Goal: Task Accomplishment & Management: Manage account settings

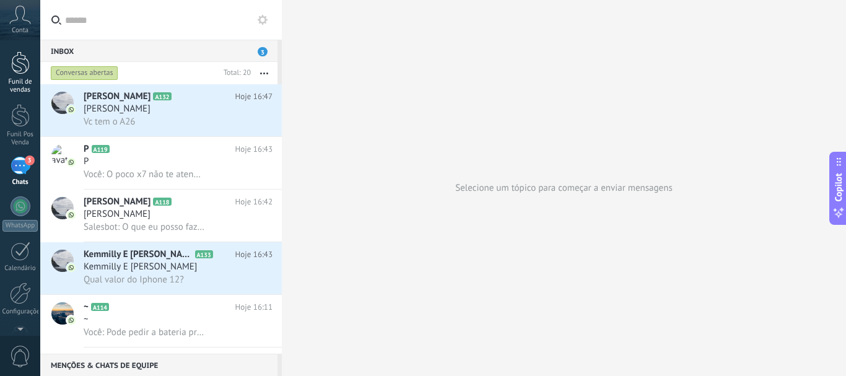
click at [16, 77] on link "Funil de vendas" at bounding box center [20, 72] width 40 height 43
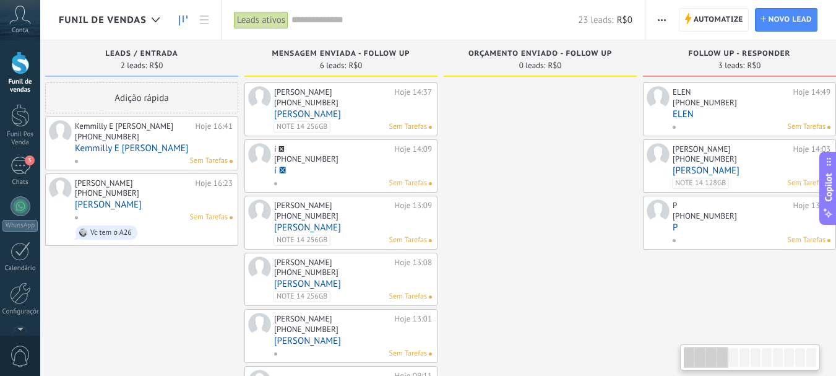
scroll to position [0, 11]
drag, startPoint x: 631, startPoint y: 285, endPoint x: 620, endPoint y: 281, distance: 12.0
click at [620, 281] on div at bounding box center [542, 250] width 193 height 337
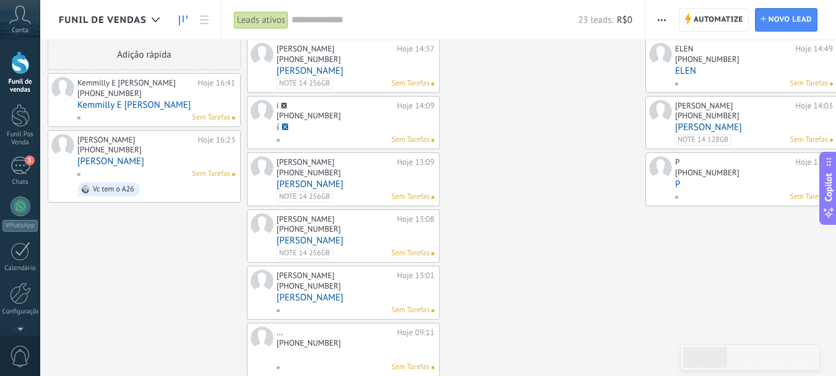
scroll to position [62, 0]
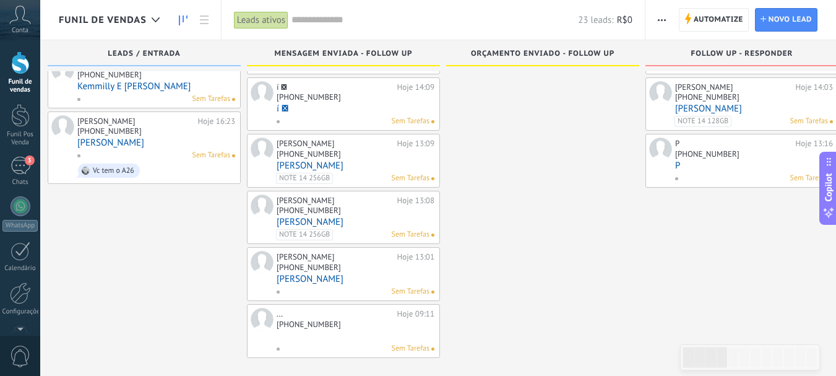
click at [466, 230] on div at bounding box center [542, 188] width 193 height 337
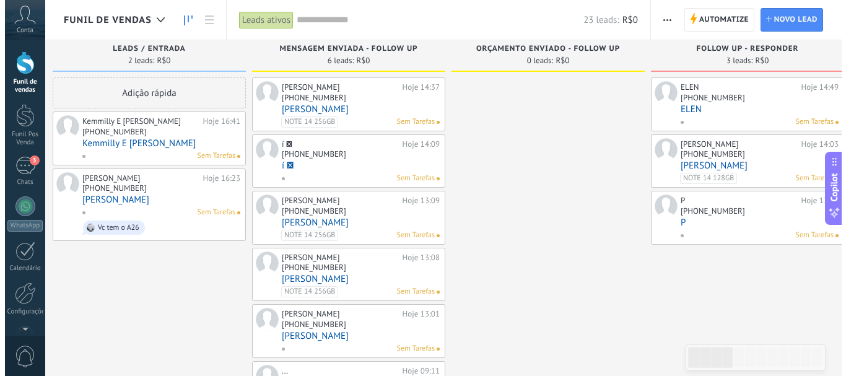
scroll to position [0, 0]
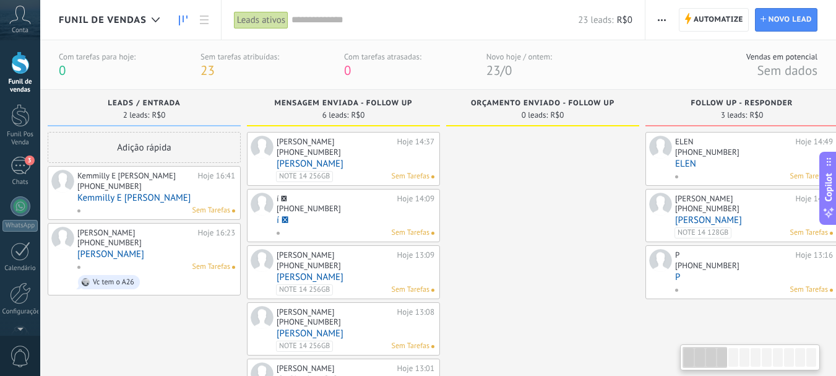
click at [168, 249] on link "[PERSON_NAME]" at bounding box center [156, 254] width 158 height 11
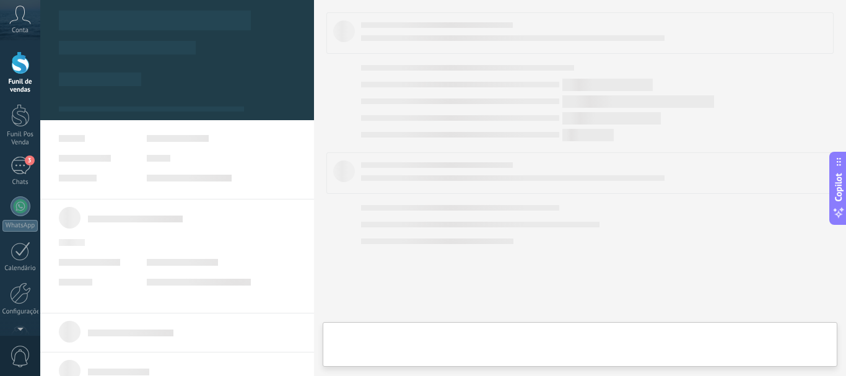
type textarea "**********"
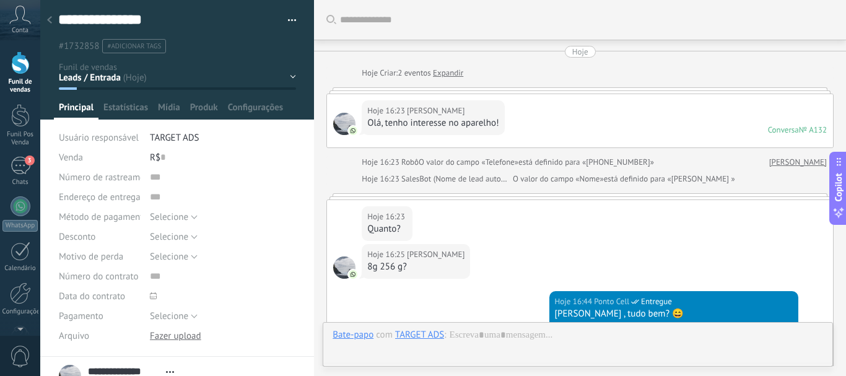
scroll to position [630, 0]
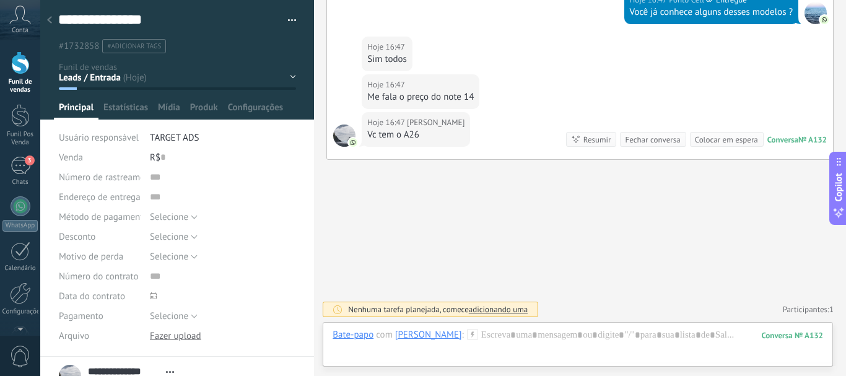
click at [467, 83] on div "Hoje 16:47 [PERSON_NAME]" at bounding box center [420, 85] width 106 height 12
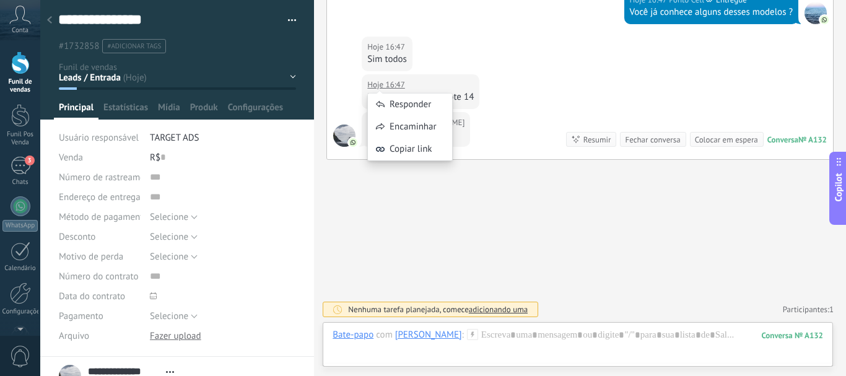
click at [397, 80] on div "Responder Encaminhar Copiar link" at bounding box center [409, 120] width 85 height 93
click at [402, 104] on div "Responder" at bounding box center [410, 104] width 84 height 22
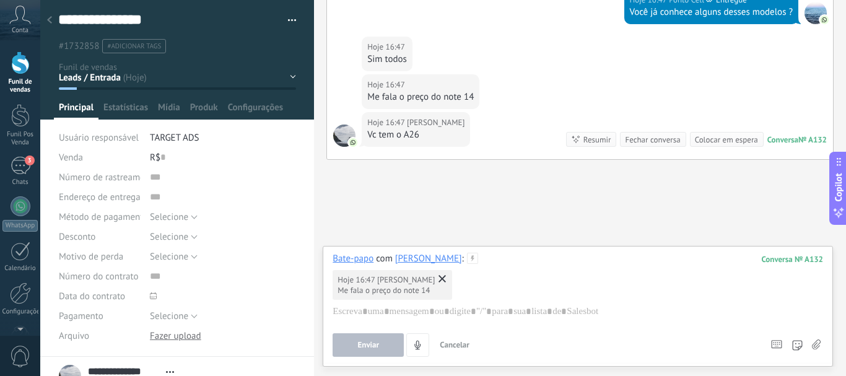
click at [817, 349] on use at bounding box center [816, 344] width 9 height 10
click at [0, 0] on input "file" at bounding box center [0, 0] width 0 height 0
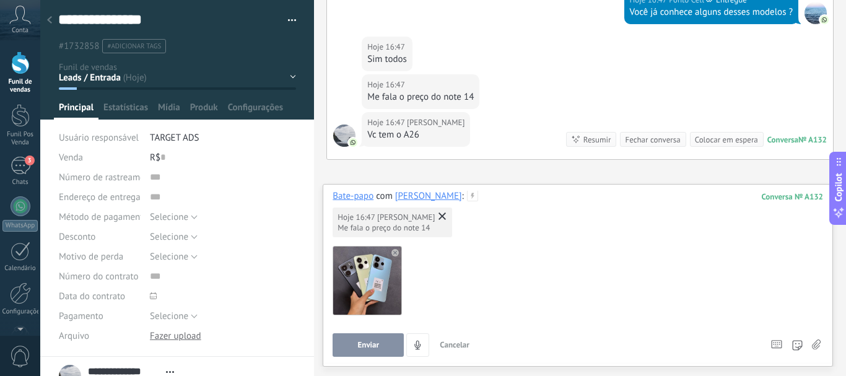
scroll to position [2, 0]
click at [403, 327] on div at bounding box center [575, 325] width 486 height 12
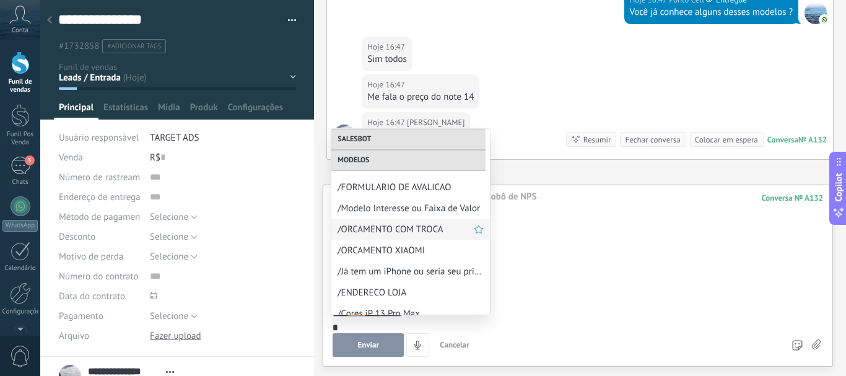
scroll to position [214, 0]
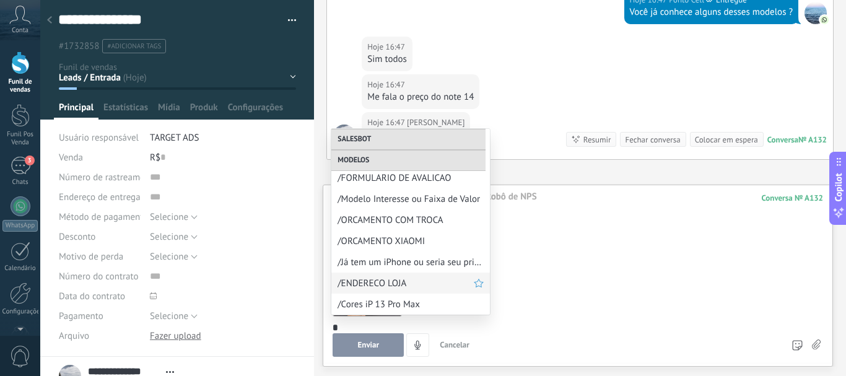
click at [411, 292] on div "/ENDERECO LOJA" at bounding box center [410, 282] width 158 height 21
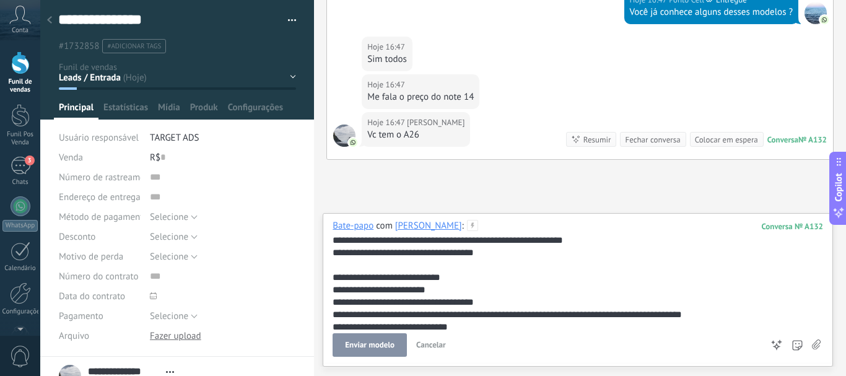
click at [473, 227] on use at bounding box center [472, 225] width 11 height 11
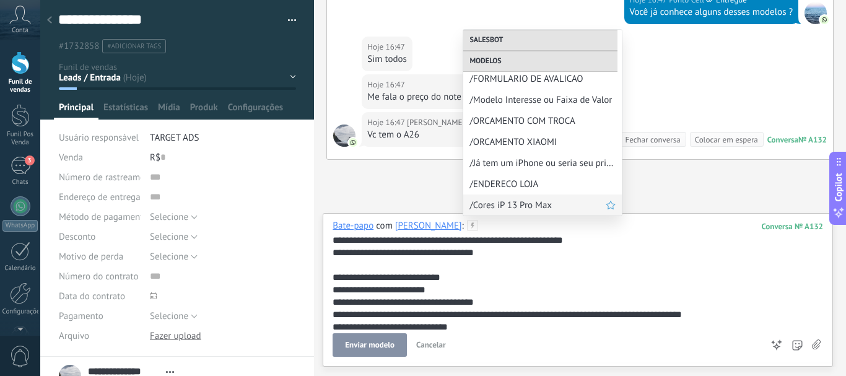
click at [492, 205] on span "/Cores iP 13 Pro Max" at bounding box center [537, 205] width 136 height 12
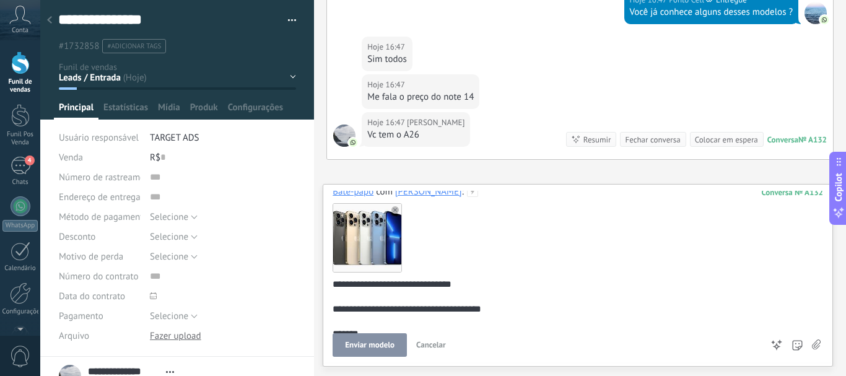
scroll to position [0, 0]
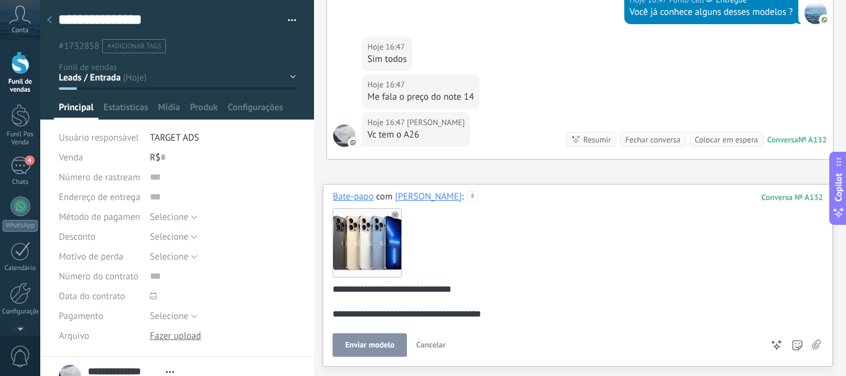
click at [391, 217] on icon at bounding box center [394, 214] width 7 height 7
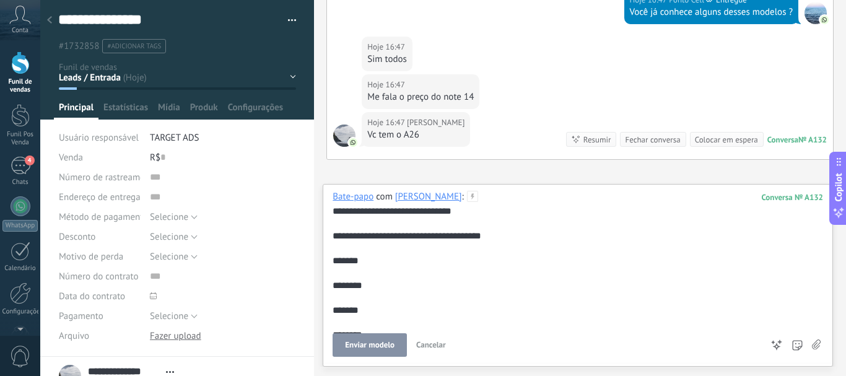
click at [817, 346] on use at bounding box center [816, 344] width 9 height 10
click at [0, 0] on input "file" at bounding box center [0, 0] width 0 height 0
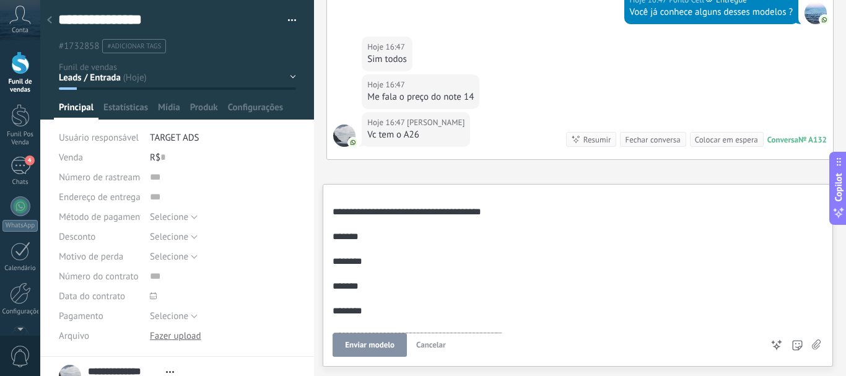
scroll to position [74, 0]
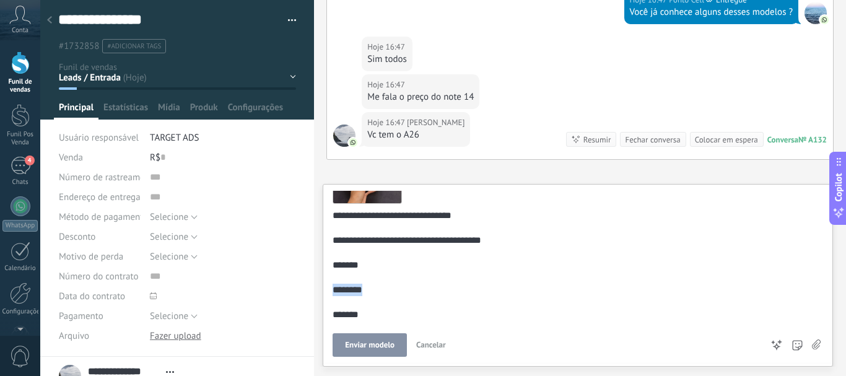
drag, startPoint x: 392, startPoint y: 290, endPoint x: 329, endPoint y: 288, distance: 63.8
click at [329, 288] on div "**********" at bounding box center [578, 275] width 510 height 183
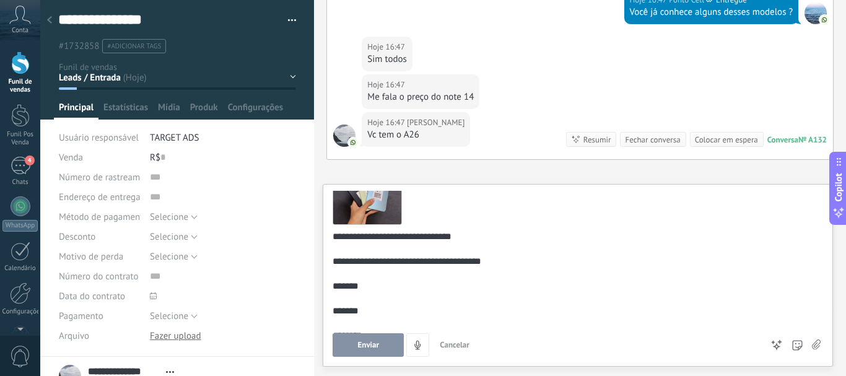
scroll to position [0, 0]
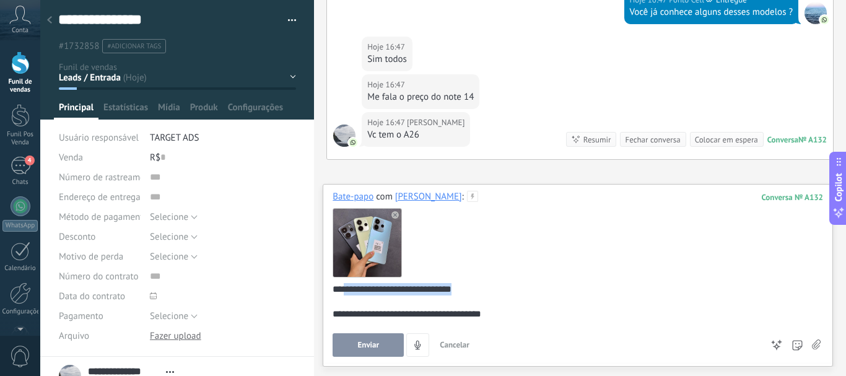
drag, startPoint x: 472, startPoint y: 293, endPoint x: 346, endPoint y: 288, distance: 125.8
click at [346, 288] on div "**********" at bounding box center [575, 363] width 486 height 161
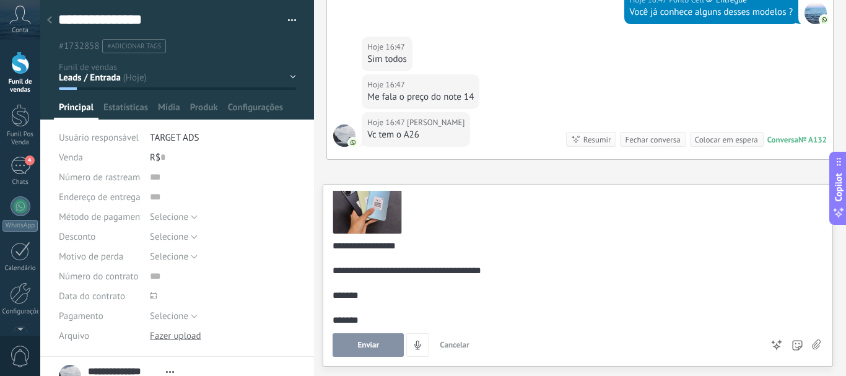
scroll to position [111, 0]
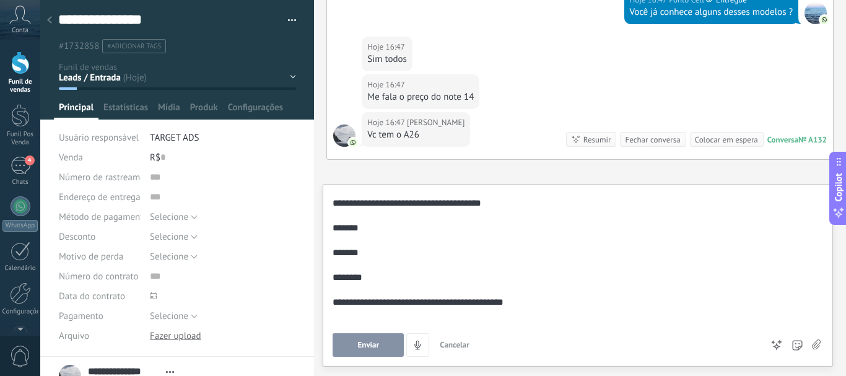
click at [362, 347] on span "Enviar" at bounding box center [369, 344] width 22 height 9
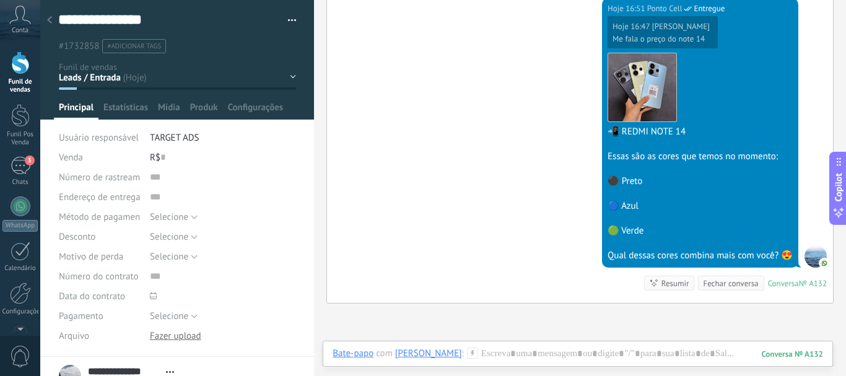
scroll to position [873, 0]
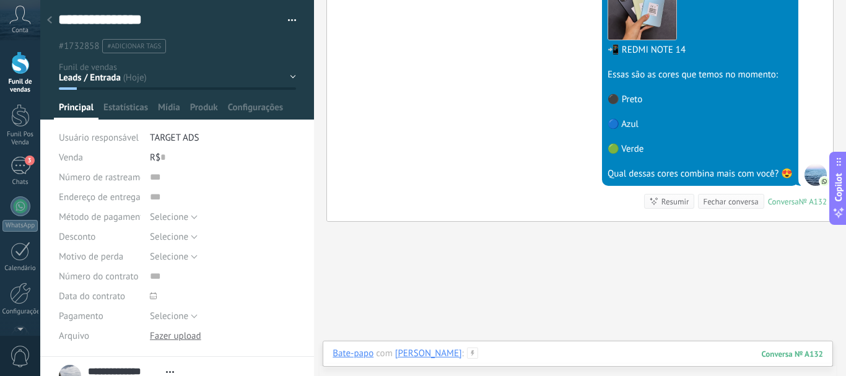
click at [501, 355] on div at bounding box center [577, 365] width 490 height 37
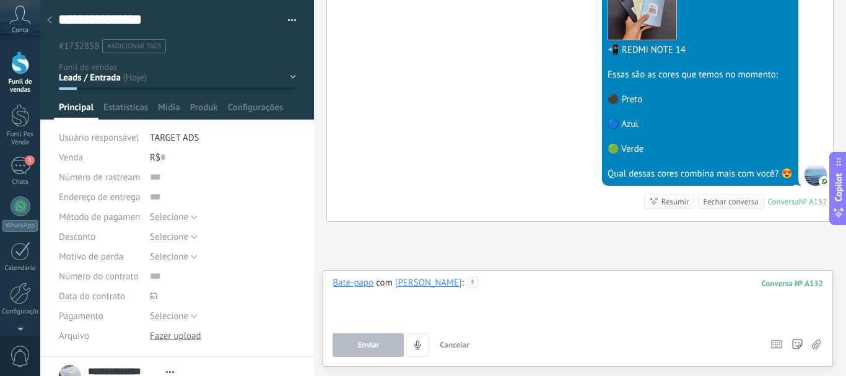
click at [476, 290] on div at bounding box center [577, 300] width 490 height 47
click at [473, 286] on icon at bounding box center [472, 282] width 11 height 11
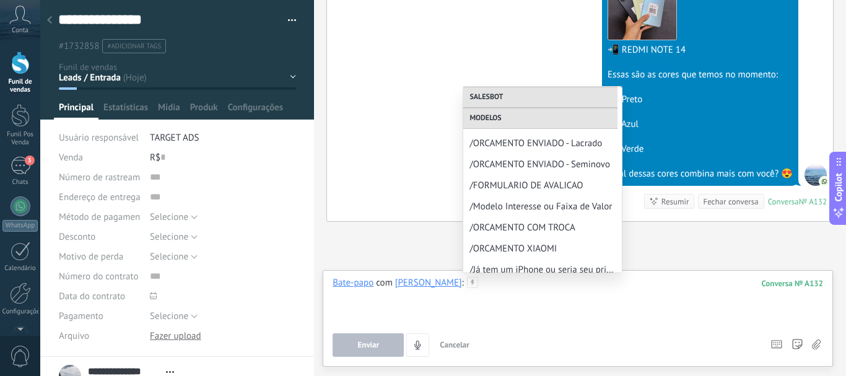
scroll to position [235, 0]
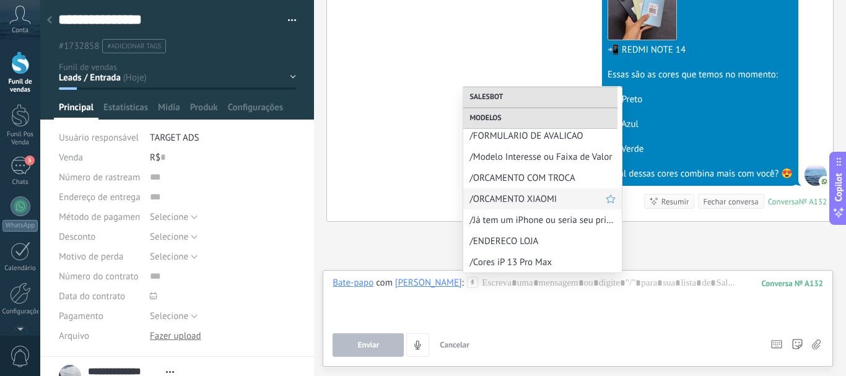
click at [531, 199] on span "/ORCAMENTO XIAOMI" at bounding box center [537, 199] width 136 height 12
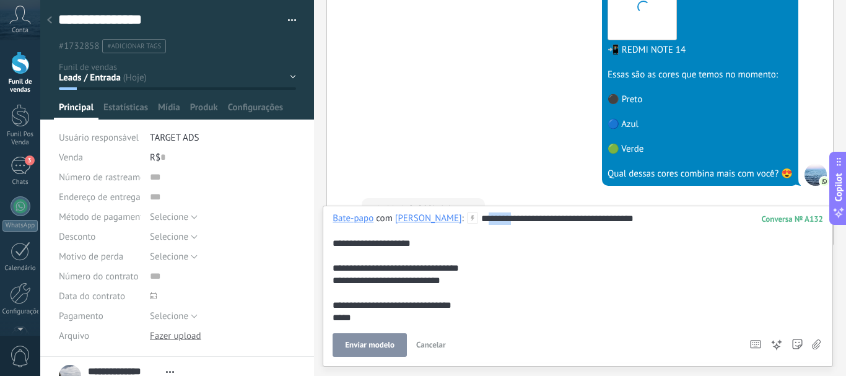
scroll to position [899, 0]
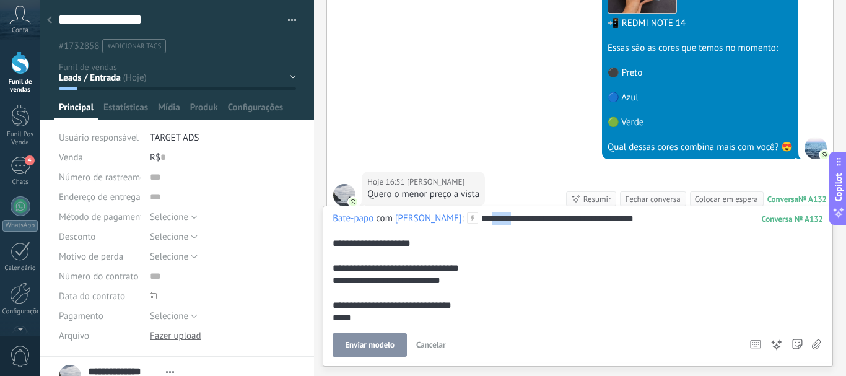
drag, startPoint x: 519, startPoint y: 218, endPoint x: 496, endPoint y: 220, distance: 23.0
click at [496, 220] on div "**********" at bounding box center [577, 267] width 490 height 111
click at [526, 216] on div "**********" at bounding box center [577, 267] width 490 height 111
drag, startPoint x: 526, startPoint y: 216, endPoint x: 504, endPoint y: 217, distance: 21.7
click at [504, 217] on div "**********" at bounding box center [577, 267] width 490 height 111
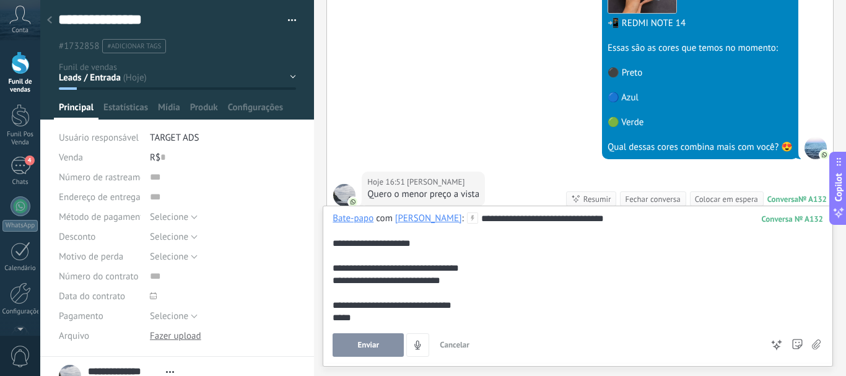
drag, startPoint x: 479, startPoint y: 217, endPoint x: 531, endPoint y: 258, distance: 66.1
click at [549, 262] on div "**********" at bounding box center [577, 267] width 490 height 111
click at [501, 247] on div "**********" at bounding box center [577, 267] width 490 height 111
drag, startPoint x: 478, startPoint y: 219, endPoint x: 485, endPoint y: 228, distance: 12.4
click at [485, 228] on div "**********" at bounding box center [577, 267] width 490 height 111
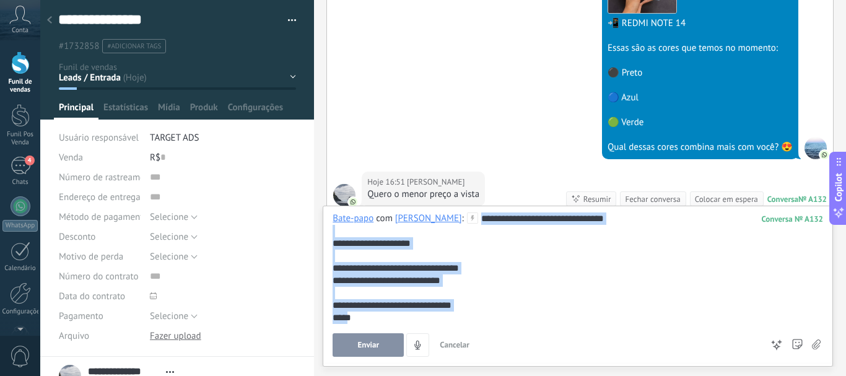
drag, startPoint x: 481, startPoint y: 217, endPoint x: 481, endPoint y: 329, distance: 112.0
click at [481, 329] on div "**********" at bounding box center [577, 284] width 490 height 144
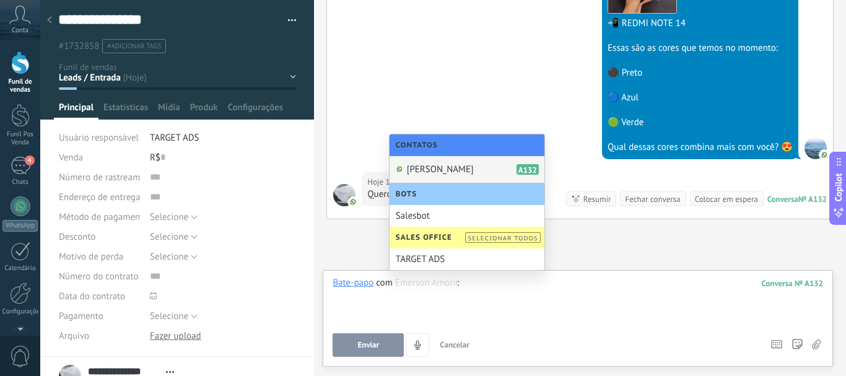
click at [466, 168] on span "[PERSON_NAME]" at bounding box center [440, 169] width 67 height 12
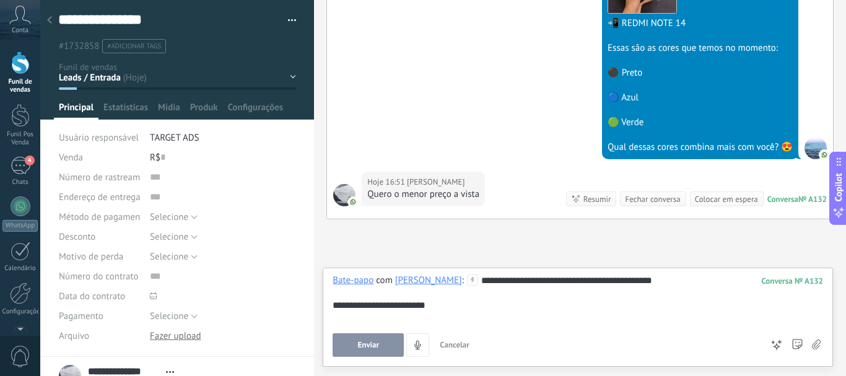
click at [384, 342] on button "Enviar" at bounding box center [367, 345] width 71 height 24
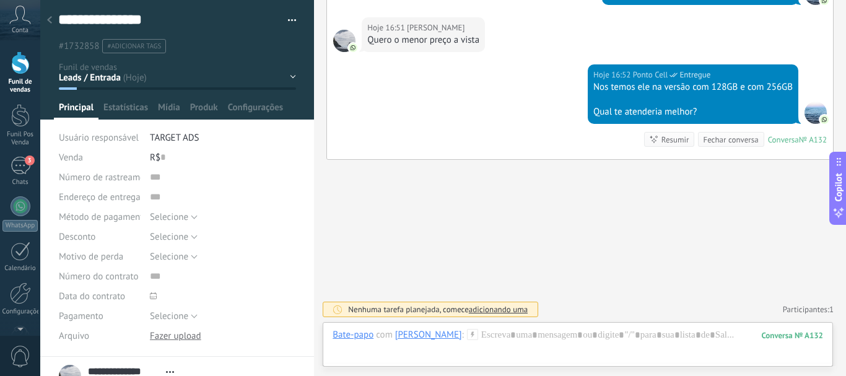
click at [121, 42] on span "#adicionar tags" at bounding box center [134, 46] width 54 height 9
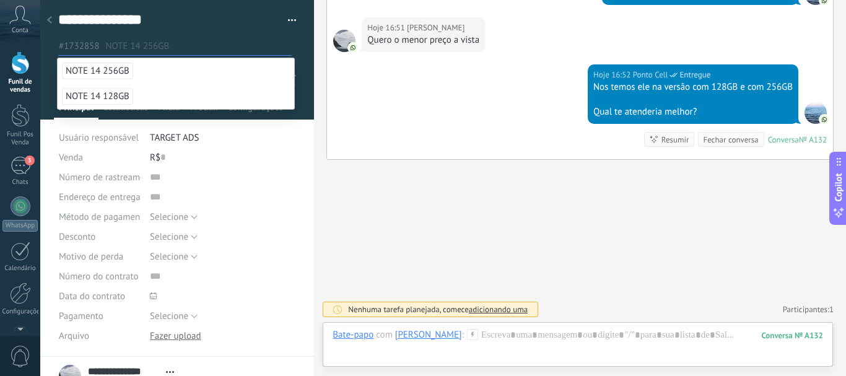
click at [290, 71] on li "NOTE 14 256GB" at bounding box center [176, 70] width 236 height 25
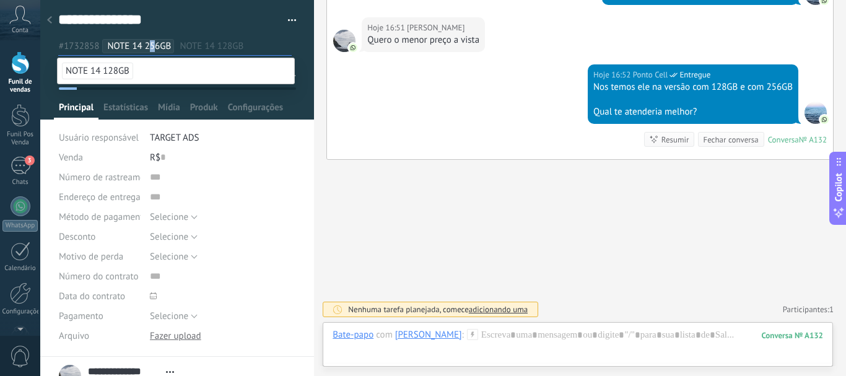
click at [153, 46] on span "NOTE 14 256GB" at bounding box center [139, 46] width 64 height 12
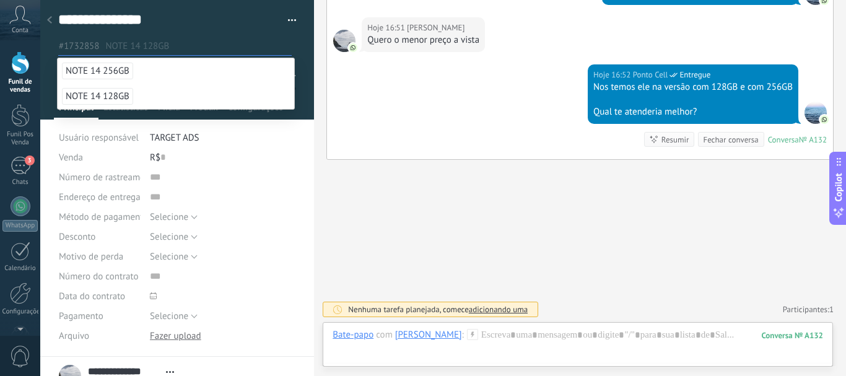
click at [314, 65] on div at bounding box center [314, 188] width 0 height 376
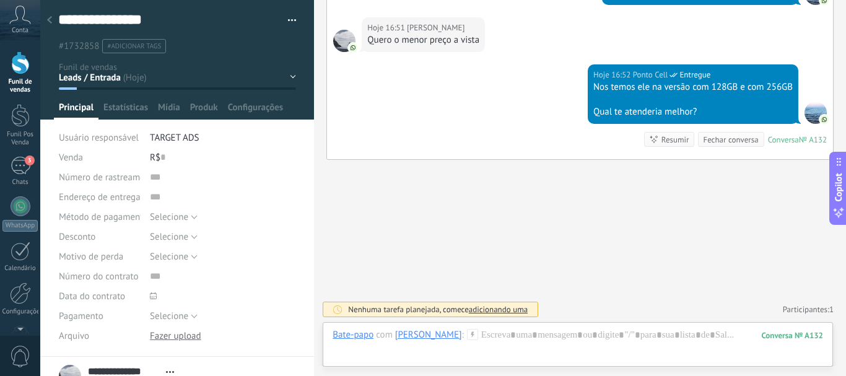
scroll to position [12, 0]
click at [0, 0] on div "Leads / Entrada Mensagem Enviada - Follow UP Orçamento enviado - Follow UP Foll…" at bounding box center [0, 0] width 0 height 0
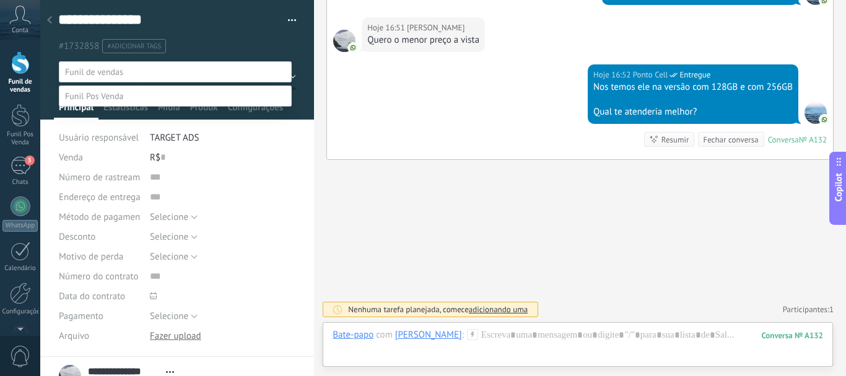
click at [0, 0] on label "Mensagem Enviada - Follow UP" at bounding box center [0, 0] width 0 height 0
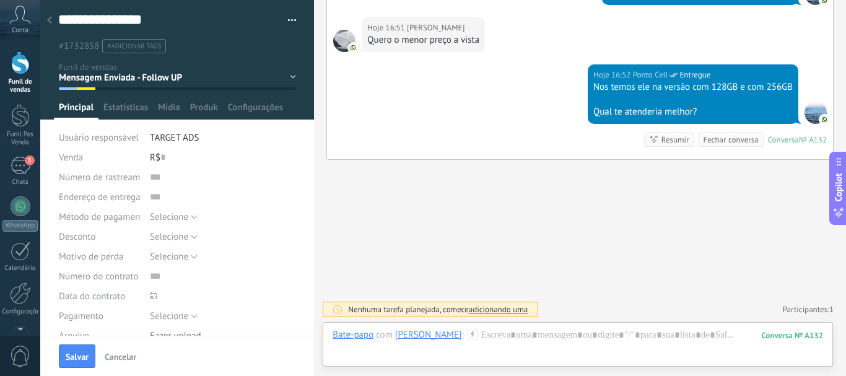
scroll to position [0, 0]
click at [25, 71] on div at bounding box center [20, 62] width 19 height 23
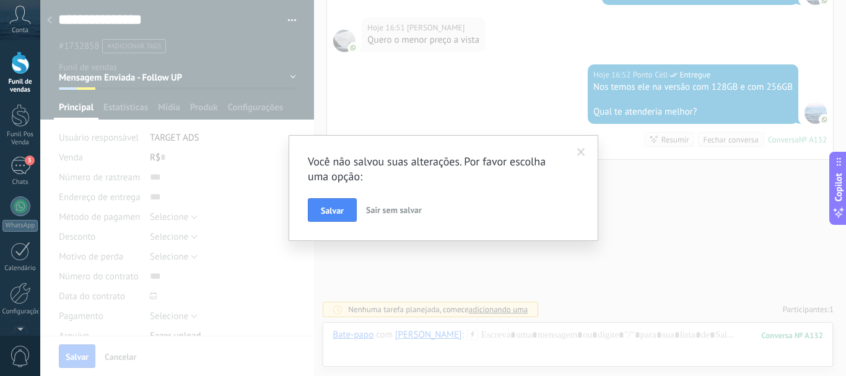
click at [305, 212] on div "Você não salvou suas alterações. Por favor escolha uma opção: [PERSON_NAME] sem…" at bounding box center [443, 188] width 310 height 106
click at [321, 211] on span "Salvar" at bounding box center [332, 210] width 23 height 9
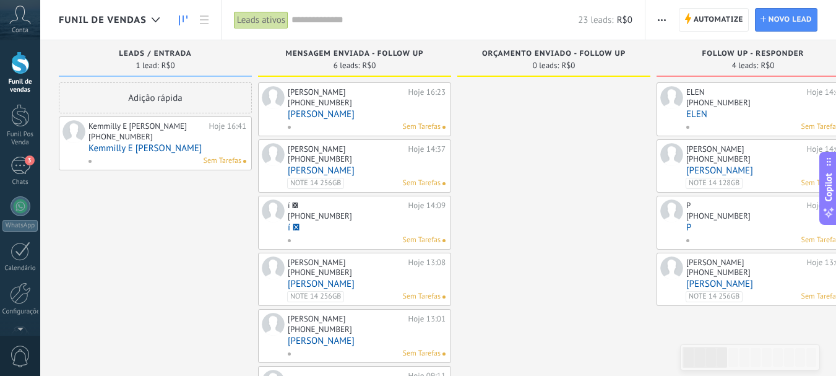
click at [183, 140] on div "[PHONE_NUMBER]" at bounding box center [168, 137] width 158 height 11
click at [135, 137] on div "[PHONE_NUMBER]" at bounding box center [121, 136] width 64 height 11
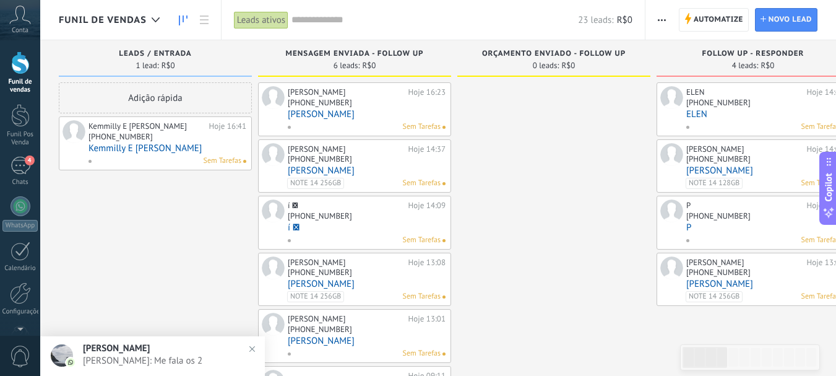
click at [132, 150] on link "Kemmilly E [PERSON_NAME]" at bounding box center [168, 148] width 158 height 11
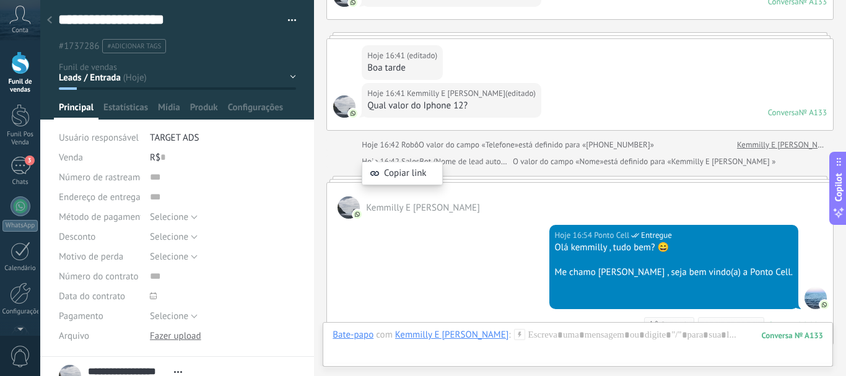
scroll to position [218, 0]
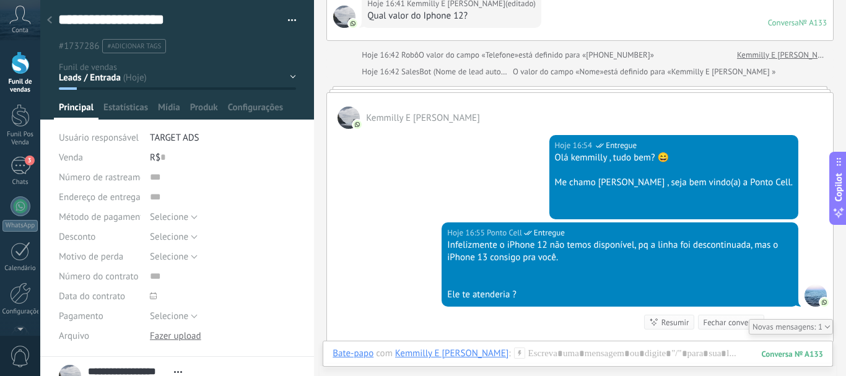
click at [20, 79] on div "Funil de vendas" at bounding box center [20, 86] width 36 height 16
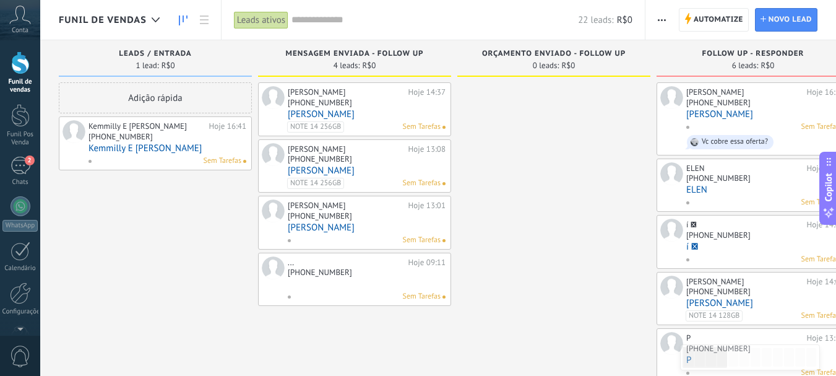
click at [739, 138] on div "Vc cobre essa oferta?" at bounding box center [735, 141] width 66 height 9
click at [746, 118] on link "[PERSON_NAME]" at bounding box center [766, 114] width 158 height 11
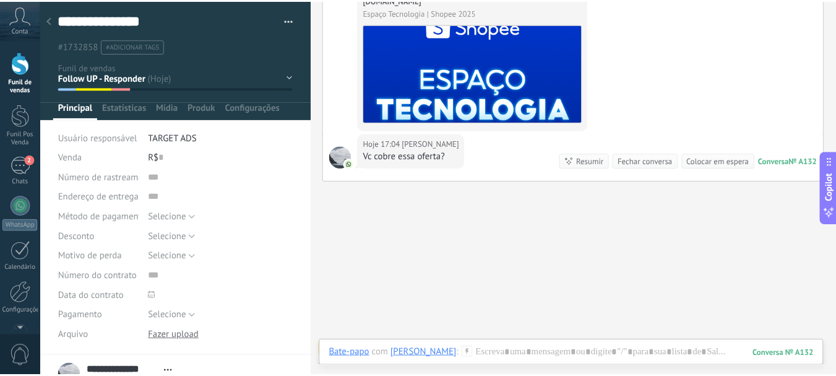
scroll to position [2385, 0]
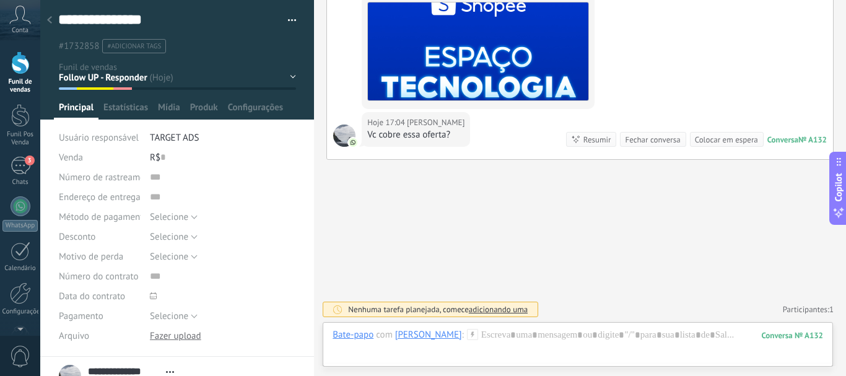
click at [16, 72] on div at bounding box center [20, 62] width 19 height 23
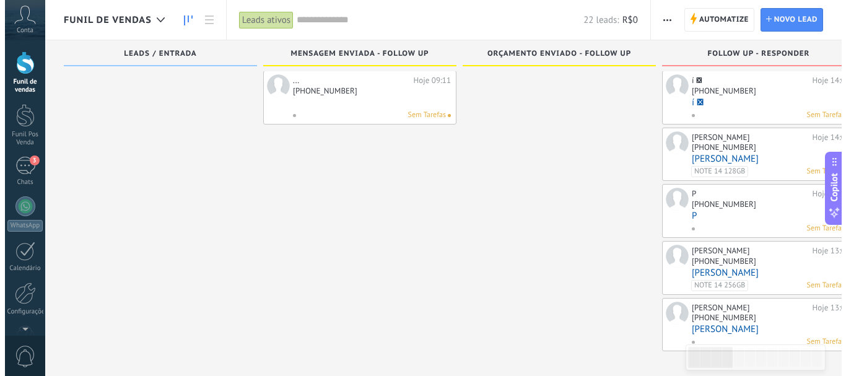
scroll to position [131, 0]
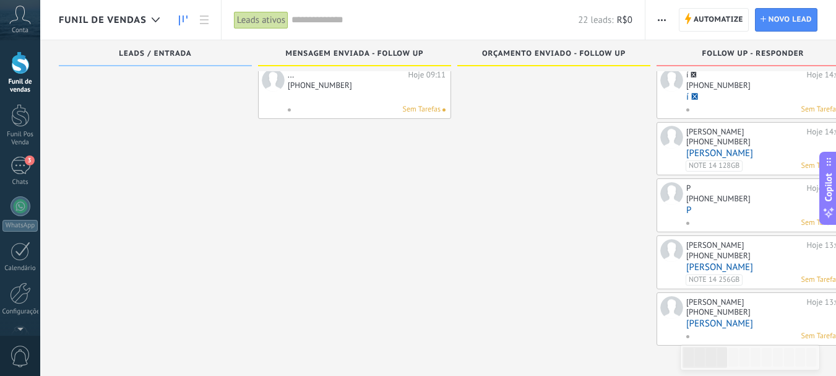
click at [700, 202] on div "[PHONE_NUMBER]" at bounding box center [719, 198] width 64 height 11
click at [713, 199] on div "[PHONE_NUMBER]" at bounding box center [719, 198] width 64 height 11
click at [701, 206] on link "P" at bounding box center [766, 210] width 158 height 11
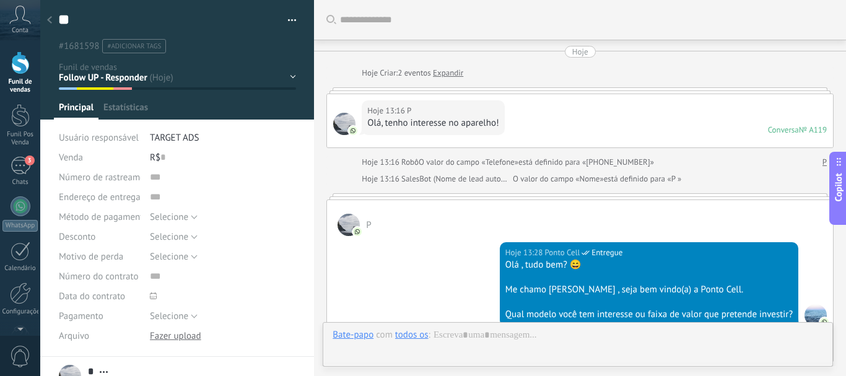
scroll to position [810, 0]
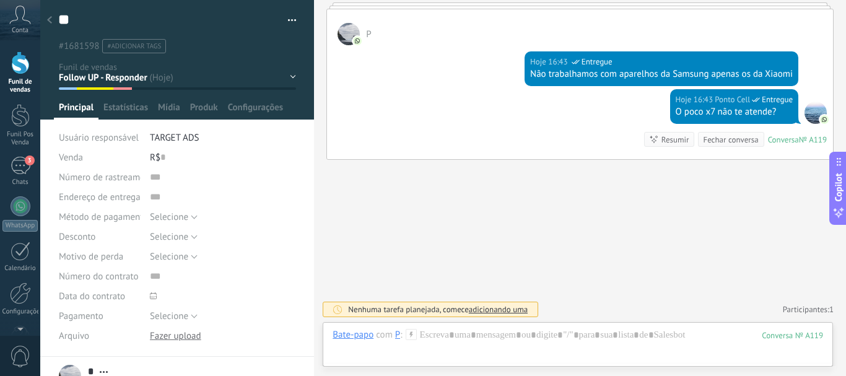
click at [49, 19] on icon at bounding box center [49, 19] width 5 height 7
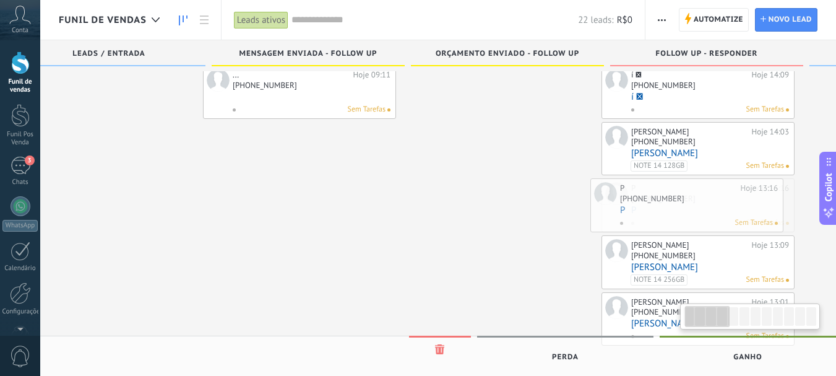
scroll to position [0, 62]
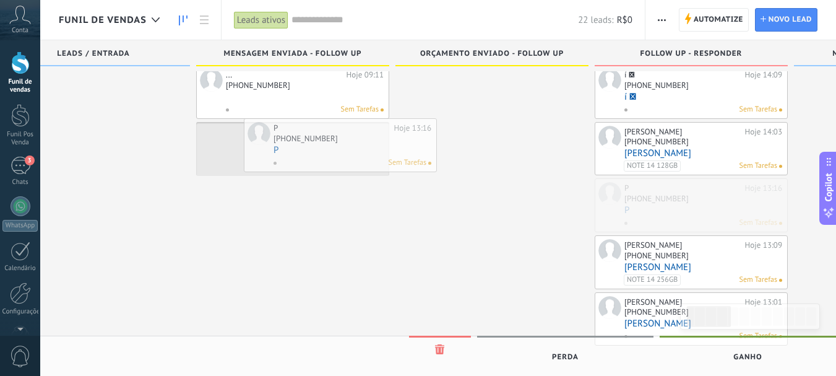
drag, startPoint x: 728, startPoint y: 208, endPoint x: 306, endPoint y: 145, distance: 426.2
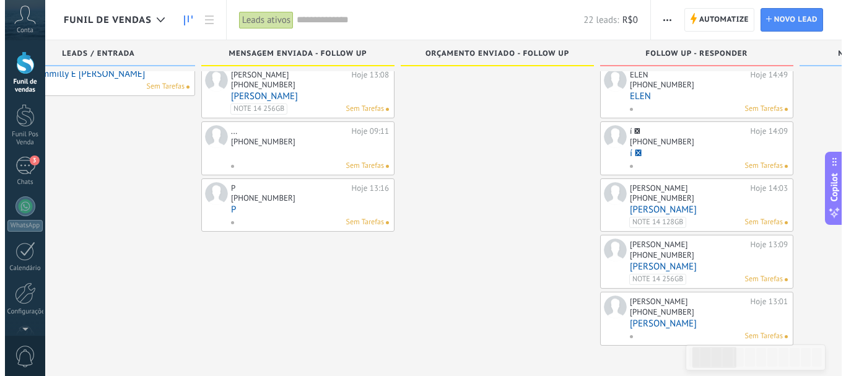
scroll to position [74, 0]
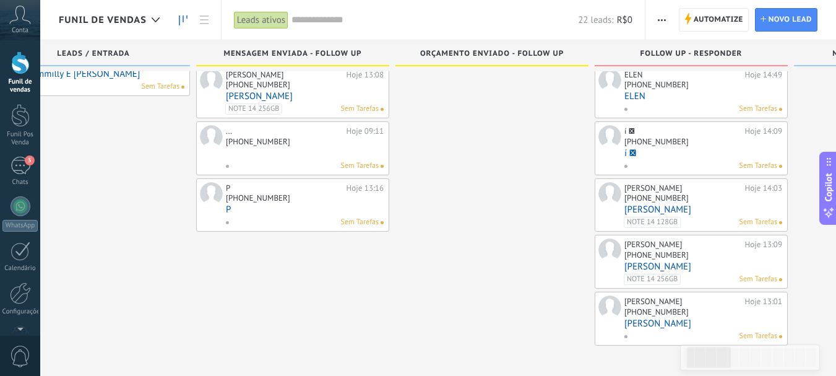
click at [654, 153] on link "í " at bounding box center [704, 153] width 158 height 11
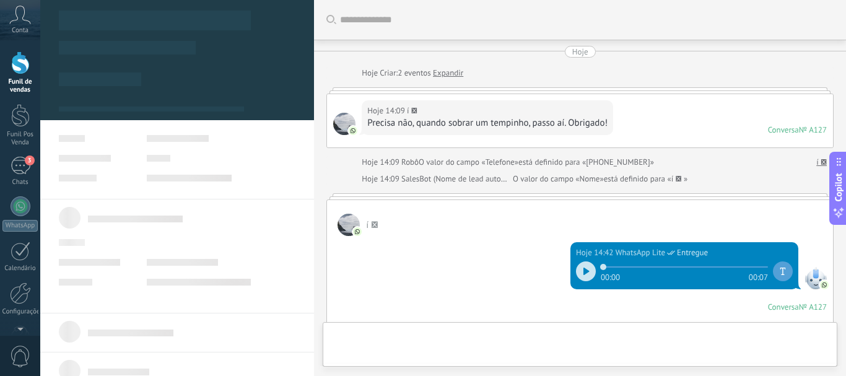
scroll to position [521, 0]
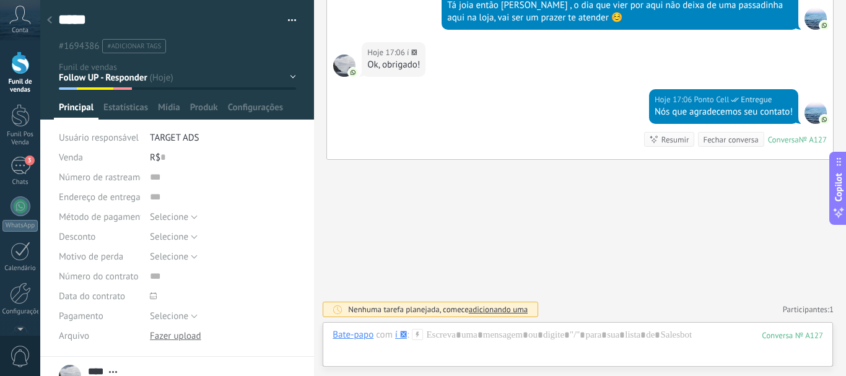
click at [51, 18] on use at bounding box center [49, 19] width 5 height 7
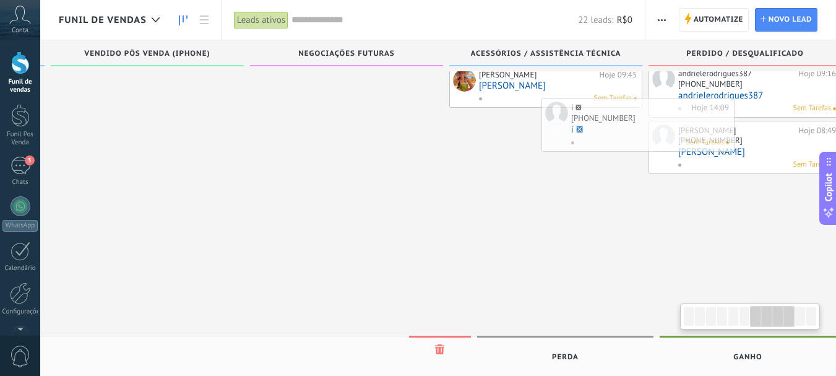
scroll to position [0, 1204]
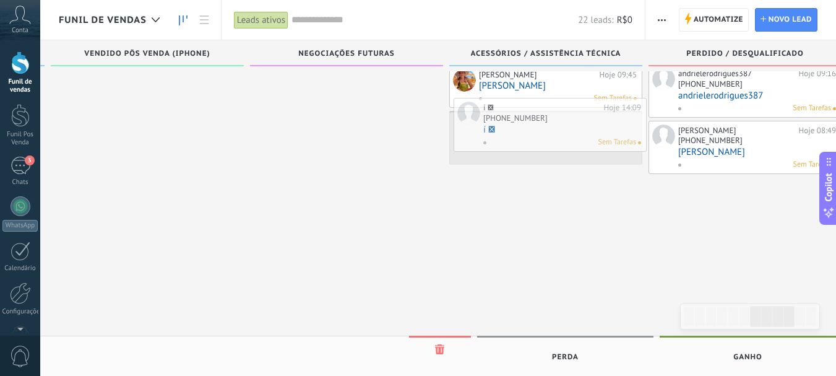
drag, startPoint x: 651, startPoint y: 145, endPoint x: 510, endPoint y: 121, distance: 143.1
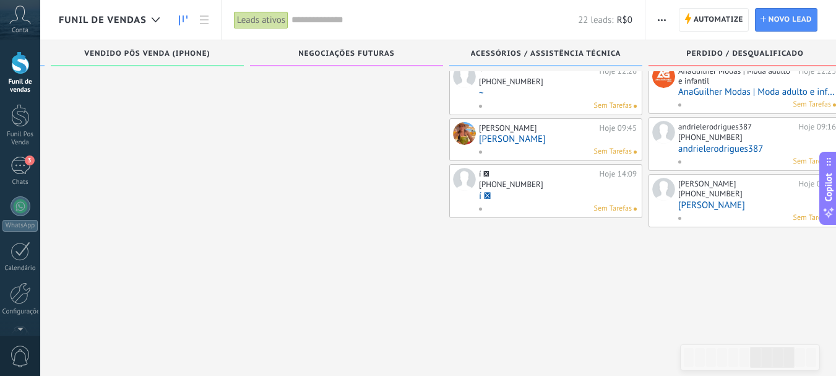
scroll to position [21, 0]
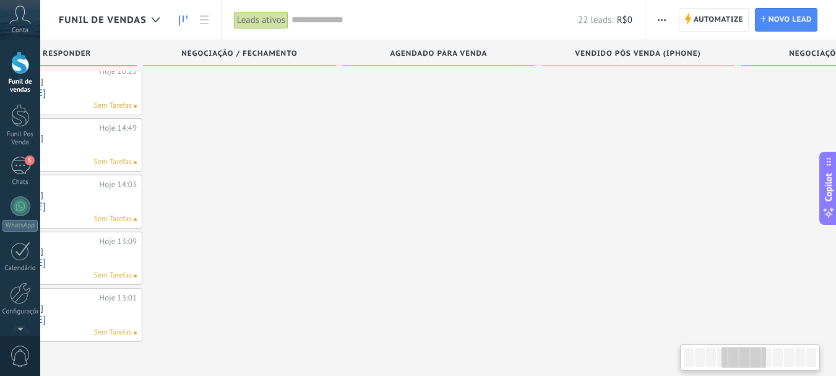
drag, startPoint x: 316, startPoint y: 145, endPoint x: 518, endPoint y: 242, distance: 224.6
click at [812, 285] on div at bounding box center [843, 201] width 193 height 280
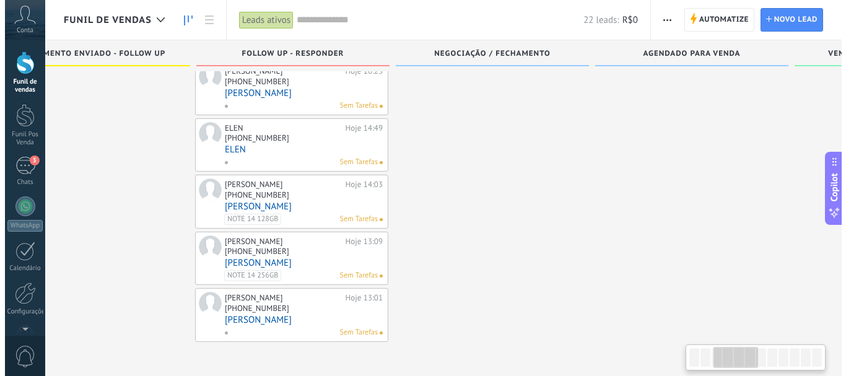
scroll to position [0, 466]
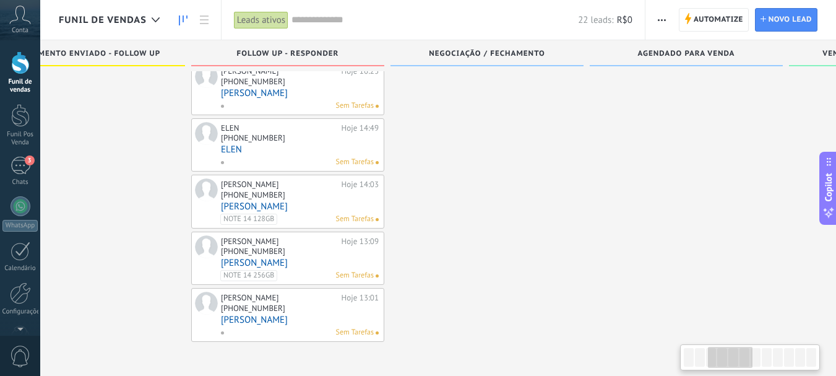
drag, startPoint x: 253, startPoint y: 200, endPoint x: 495, endPoint y: 215, distance: 242.5
click at [495, 215] on div at bounding box center [487, 201] width 193 height 280
click at [232, 147] on link "ELEN" at bounding box center [300, 149] width 158 height 11
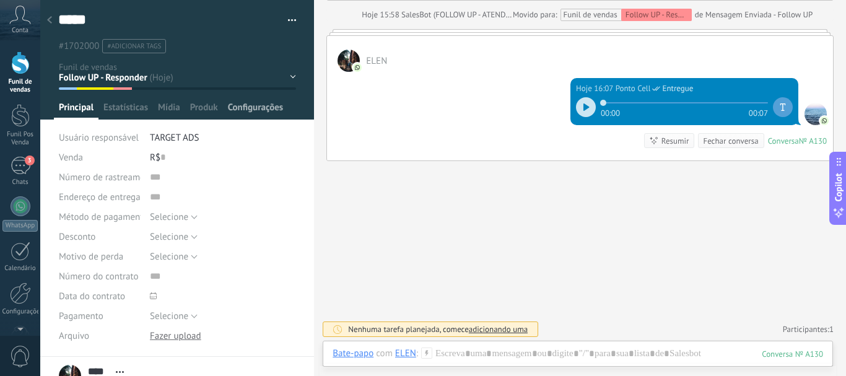
scroll to position [750, 0]
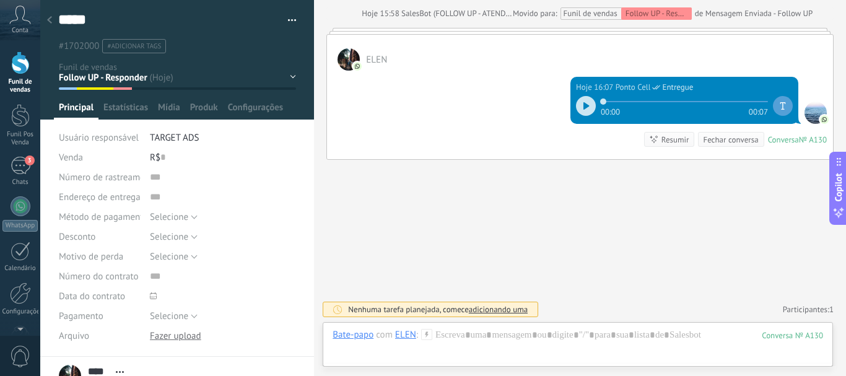
click at [49, 20] on use at bounding box center [49, 19] width 5 height 7
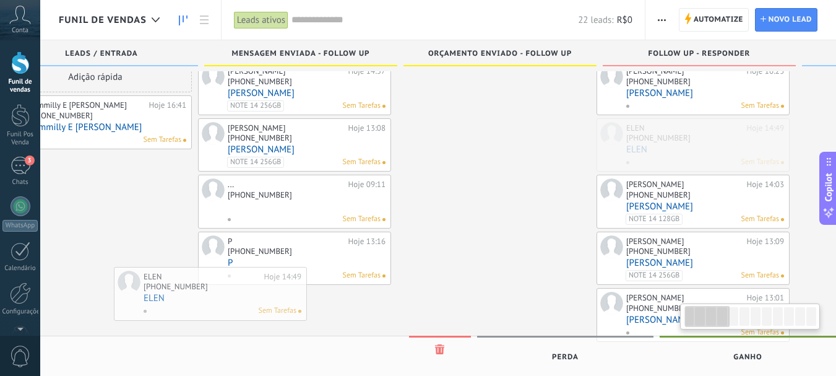
scroll to position [0, 54]
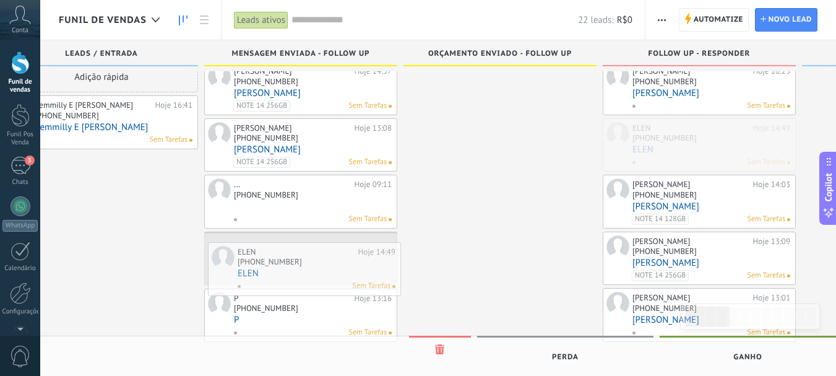
drag, startPoint x: 301, startPoint y: 145, endPoint x: 318, endPoint y: 269, distance: 124.9
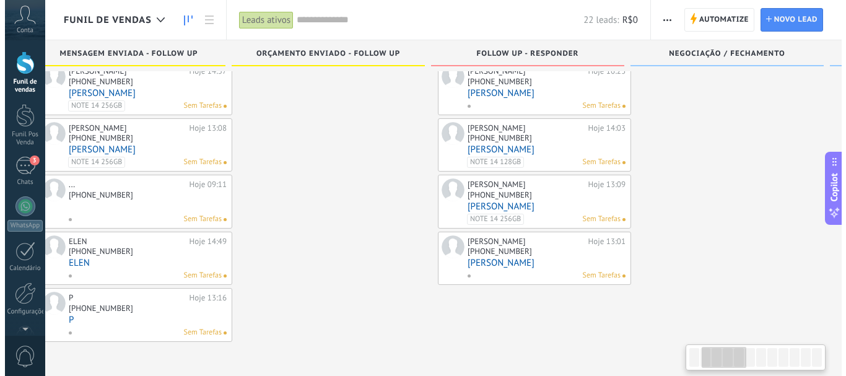
scroll to position [0, 241]
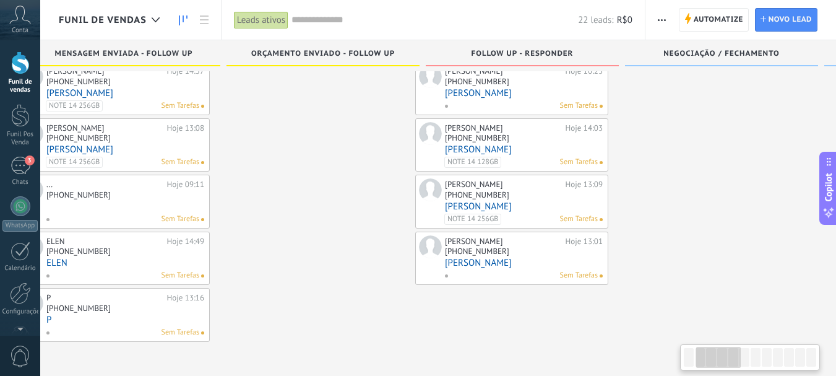
drag, startPoint x: 506, startPoint y: 259, endPoint x: 319, endPoint y: 236, distance: 188.9
click at [319, 236] on div at bounding box center [312, 201] width 193 height 280
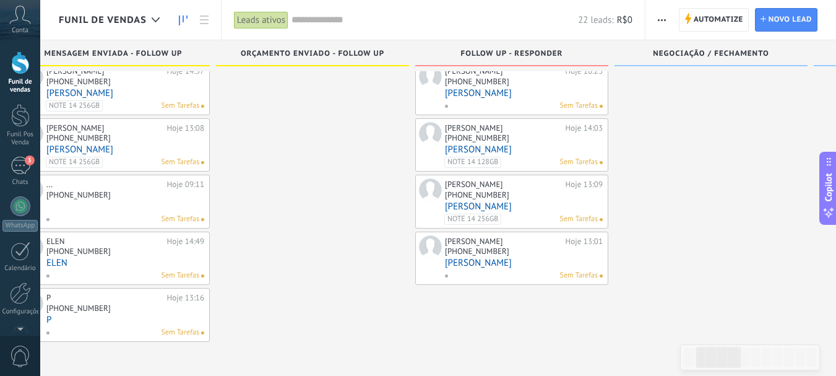
click at [477, 261] on link "[PERSON_NAME]" at bounding box center [524, 263] width 158 height 11
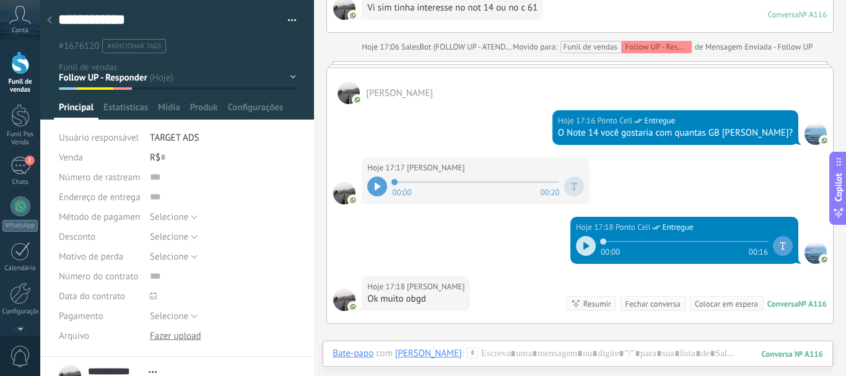
scroll to position [390, 0]
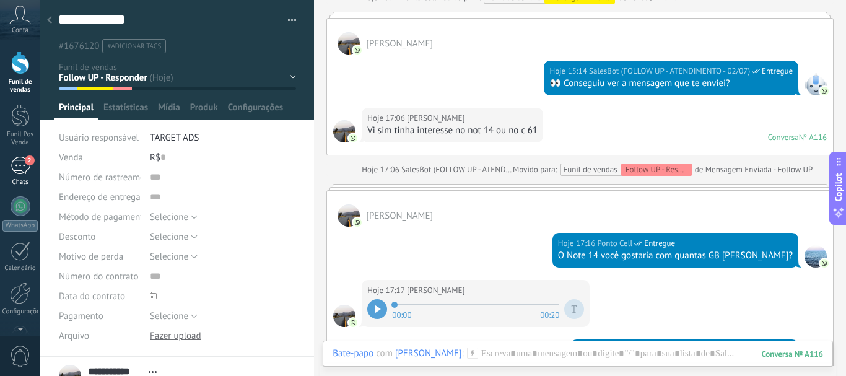
drag, startPoint x: 22, startPoint y: 174, endPoint x: 30, endPoint y: 165, distance: 11.4
click at [22, 173] on div "2" at bounding box center [21, 166] width 20 height 18
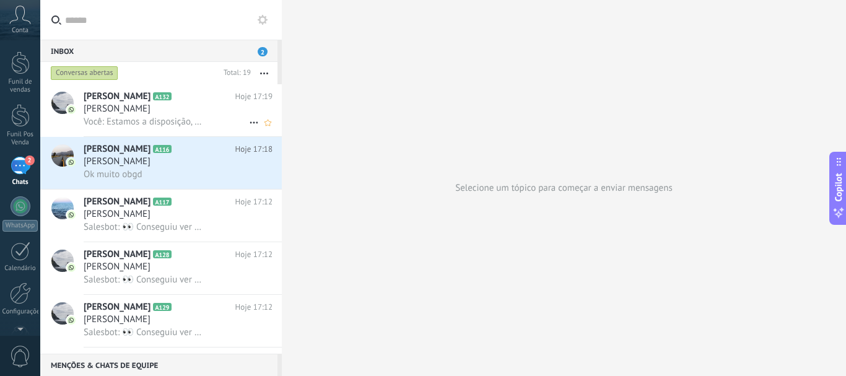
click at [104, 113] on span "[PERSON_NAME]" at bounding box center [117, 109] width 67 height 12
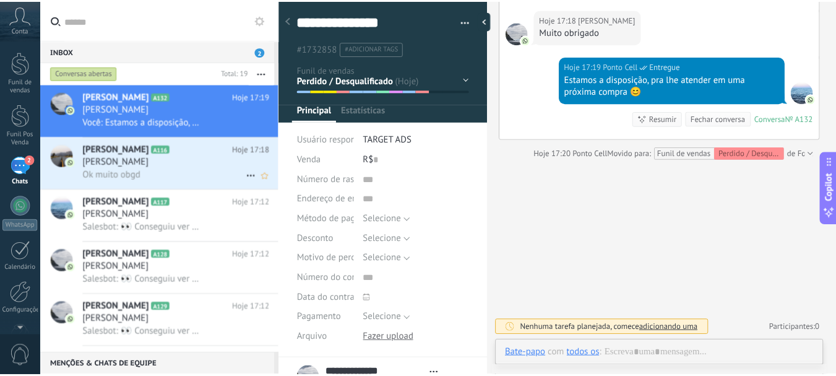
scroll to position [19, 0]
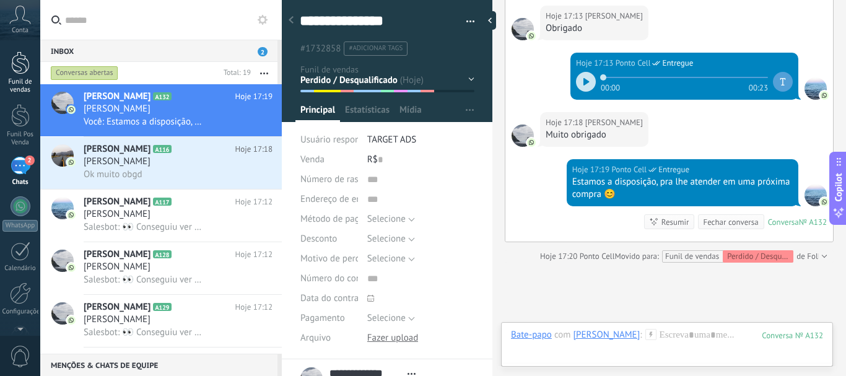
click at [16, 60] on div at bounding box center [20, 62] width 19 height 23
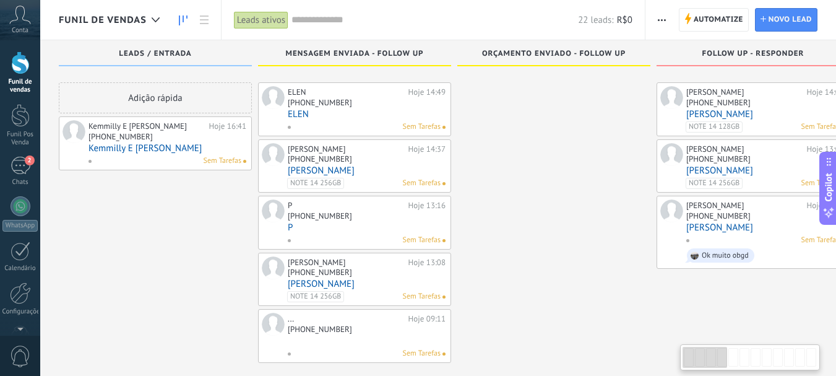
scroll to position [21, 0]
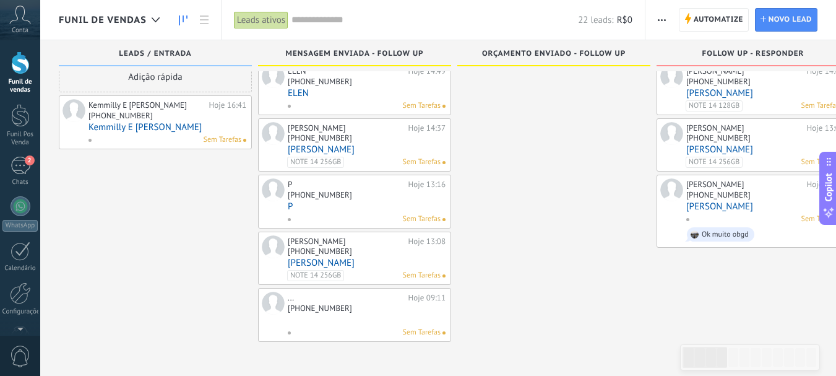
click at [743, 218] on div "Sem Tarefas" at bounding box center [763, 219] width 154 height 11
click at [720, 212] on div "[PERSON_NAME] Hoje 13:01 [PHONE_NUMBER] [PERSON_NAME] Sem Tarefas Ok muito obgd" at bounding box center [766, 211] width 158 height 66
click at [731, 49] on div "Follow UP - Responder" at bounding box center [753, 53] width 193 height 26
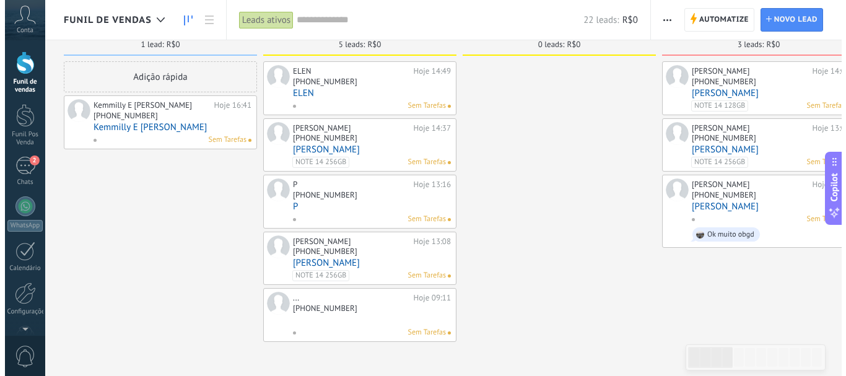
scroll to position [0, 0]
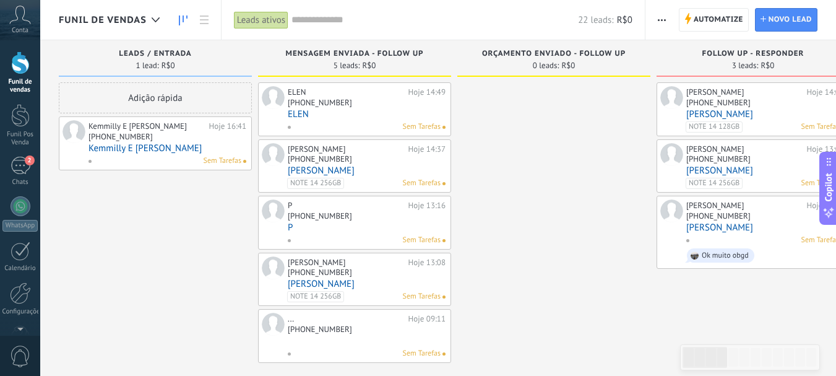
click at [696, 79] on div "Follow UP - Responder 3 leads: R$0" at bounding box center [753, 61] width 193 height 42
click at [708, 113] on link "[PERSON_NAME]" at bounding box center [766, 114] width 158 height 11
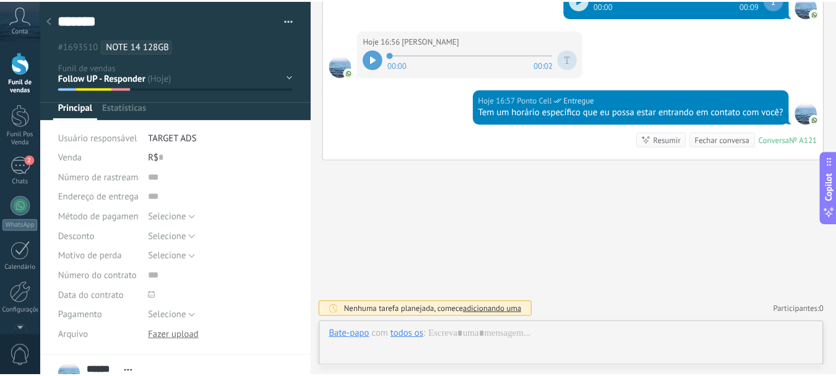
scroll to position [19, 0]
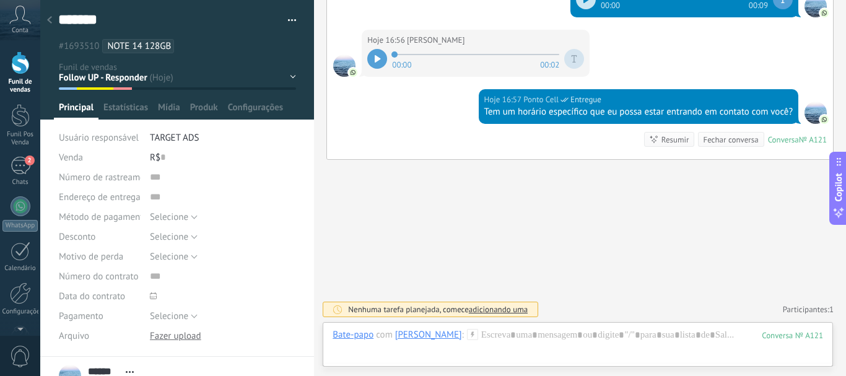
click at [41, 19] on div at bounding box center [49, 21] width 17 height 24
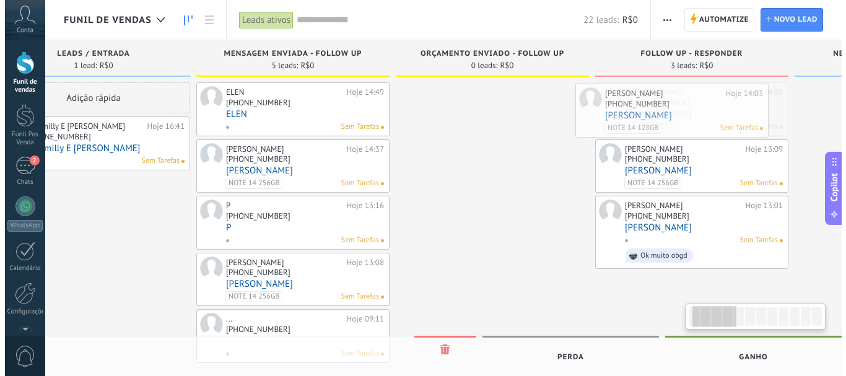
scroll to position [0, 67]
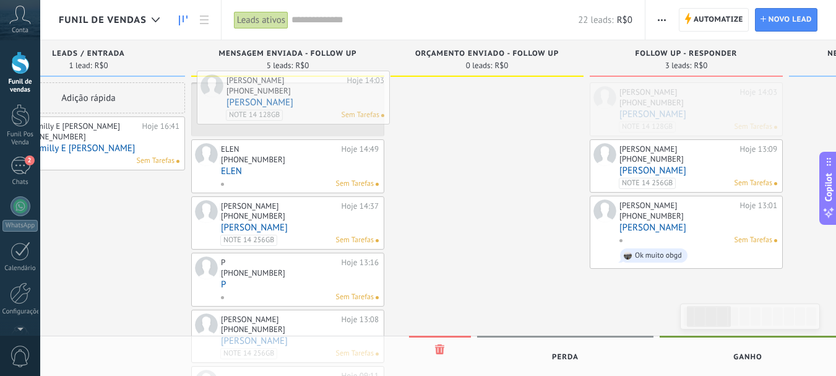
drag, startPoint x: 727, startPoint y: 123, endPoint x: 267, endPoint y: 111, distance: 460.1
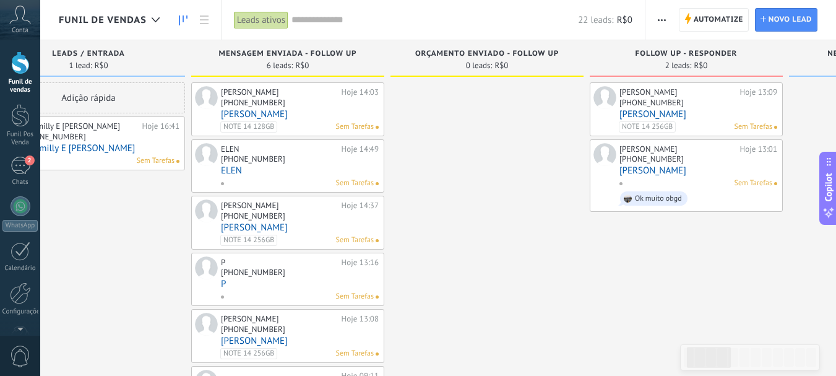
click at [652, 118] on link "[PERSON_NAME]" at bounding box center [699, 114] width 158 height 11
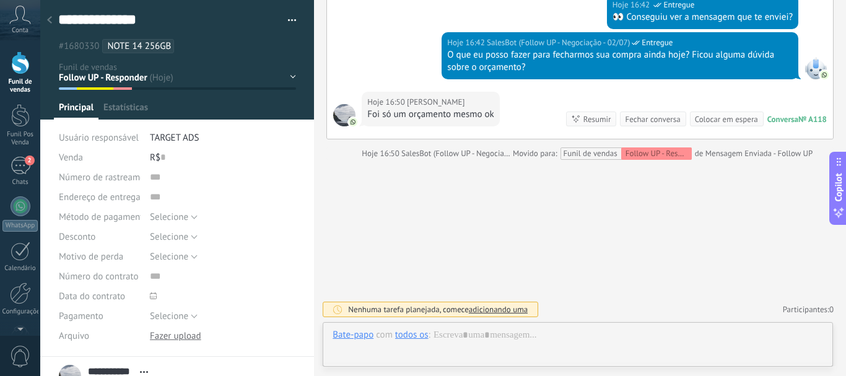
scroll to position [19, 0]
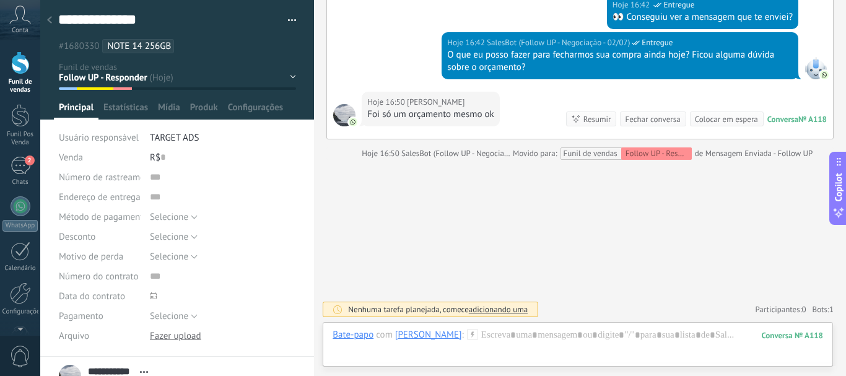
click at [46, 21] on div at bounding box center [49, 21] width 17 height 24
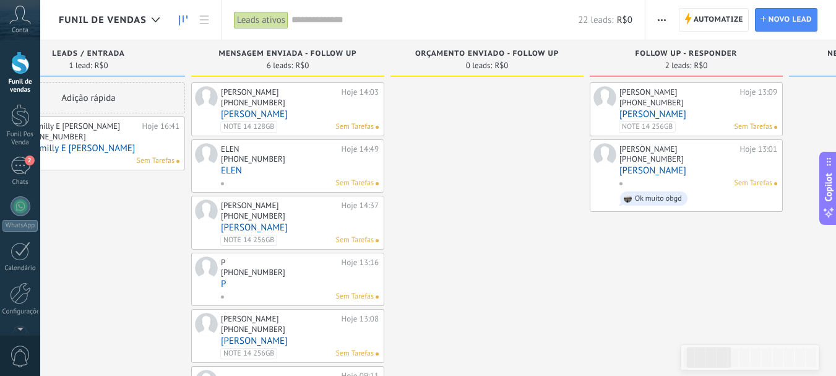
click at [726, 161] on div "[PHONE_NUMBER]" at bounding box center [699, 160] width 158 height 11
click at [660, 171] on link "[PERSON_NAME]" at bounding box center [699, 170] width 158 height 11
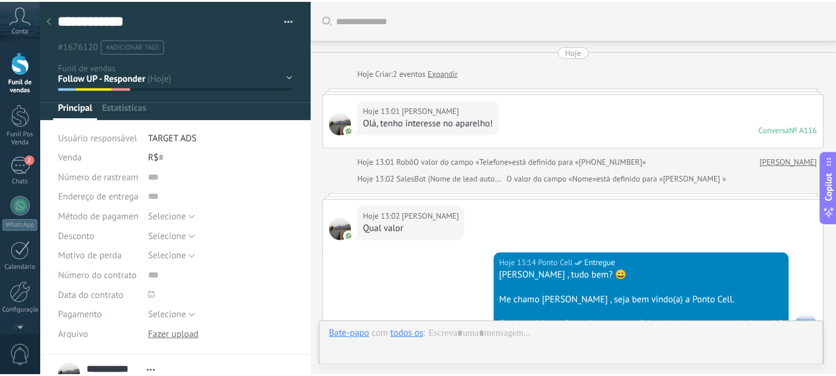
scroll to position [677, 0]
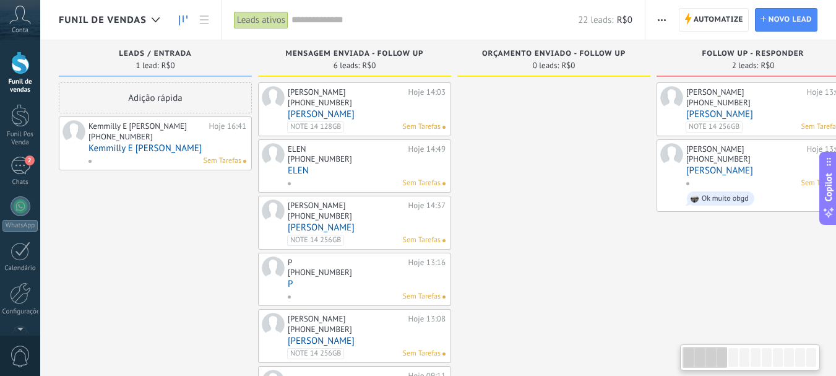
drag, startPoint x: 177, startPoint y: 196, endPoint x: 286, endPoint y: 193, distance: 109.0
click at [150, 148] on link "Kemmilly E [PERSON_NAME]" at bounding box center [168, 148] width 158 height 11
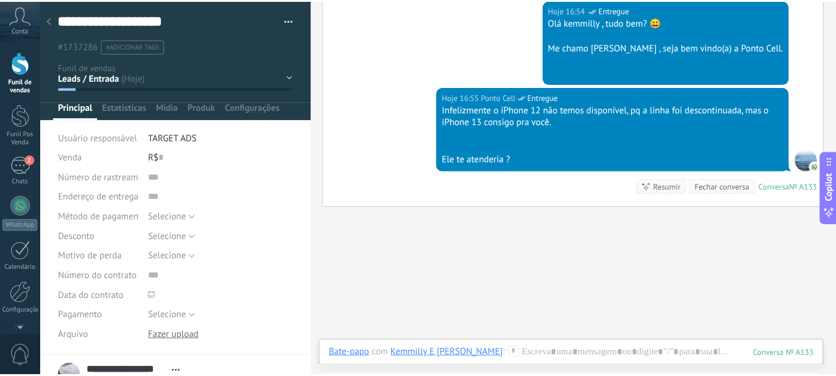
scroll to position [348, 0]
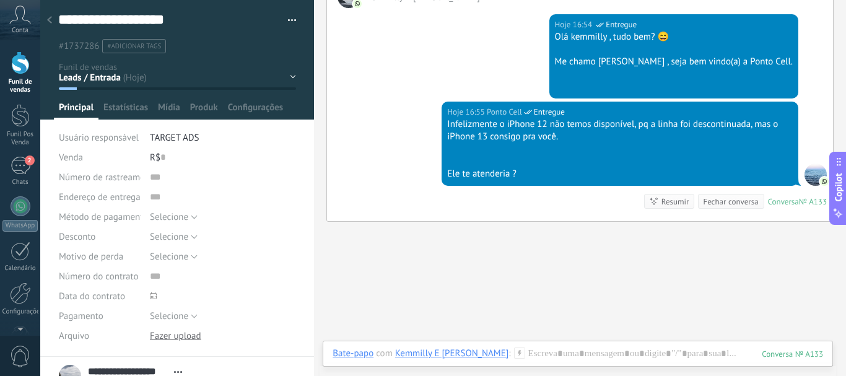
click at [38, 15] on div "Conta" at bounding box center [20, 20] width 40 height 40
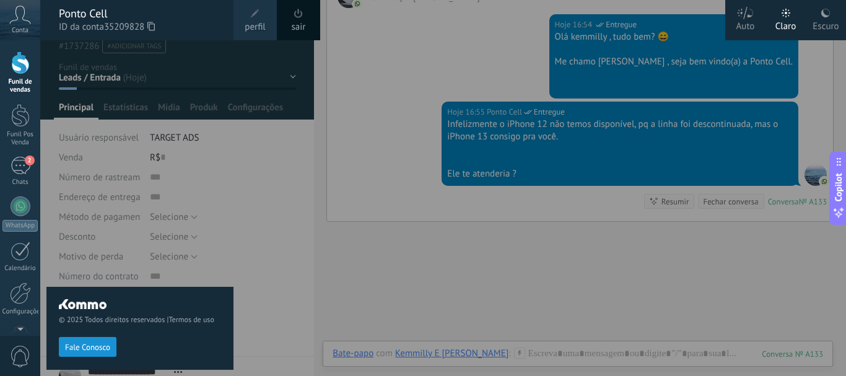
click at [388, 63] on div at bounding box center [463, 188] width 846 height 376
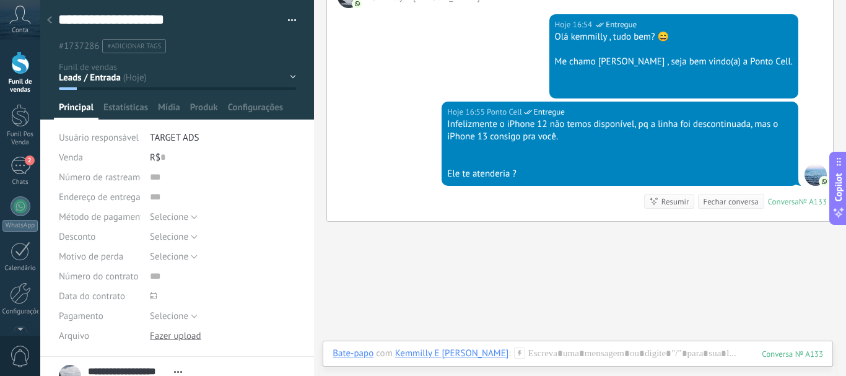
click at [45, 20] on div at bounding box center [49, 21] width 17 height 24
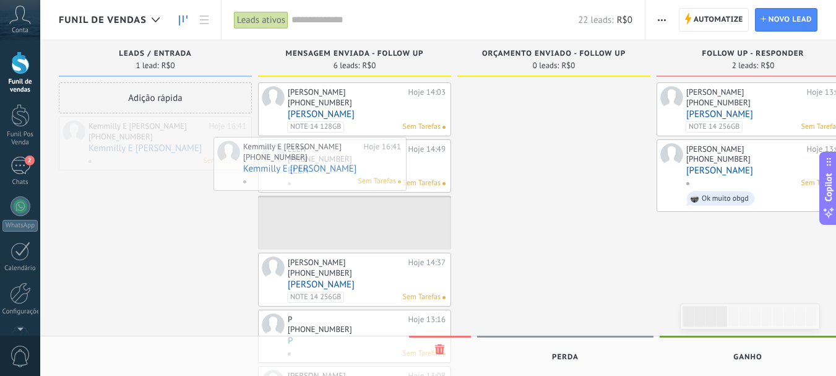
drag, startPoint x: 124, startPoint y: 128, endPoint x: 284, endPoint y: 149, distance: 161.1
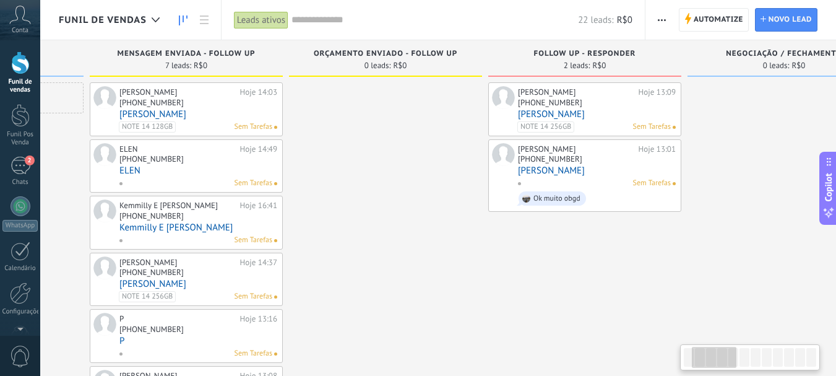
scroll to position [0, 177]
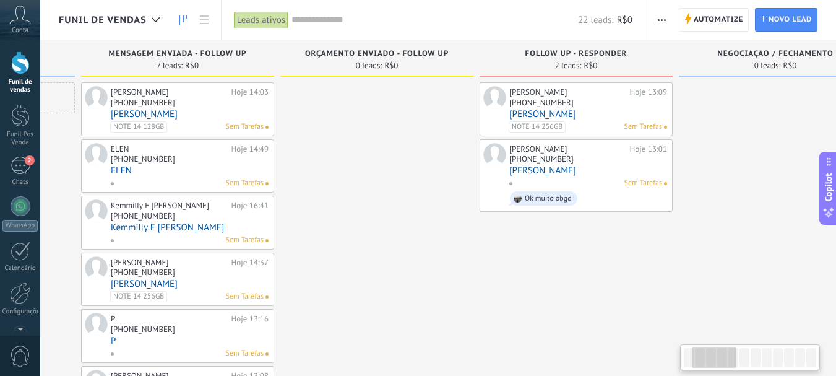
drag, startPoint x: 544, startPoint y: 161, endPoint x: 367, endPoint y: 165, distance: 177.1
click at [367, 165] on div at bounding box center [376, 279] width 193 height 394
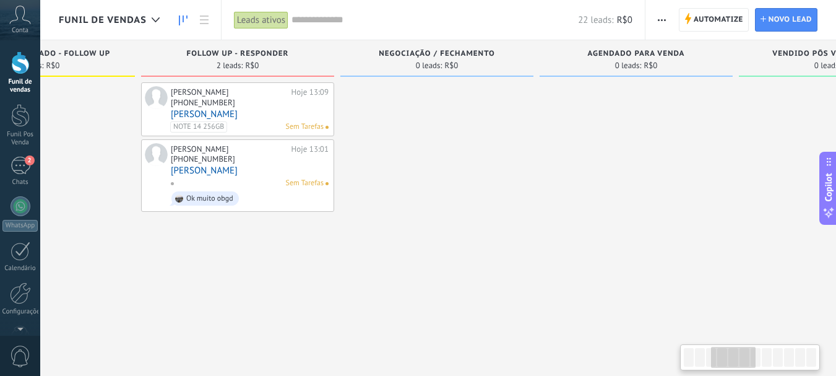
drag, startPoint x: 732, startPoint y: 196, endPoint x: 393, endPoint y: 224, distance: 339.8
click at [393, 224] on div at bounding box center [436, 279] width 193 height 394
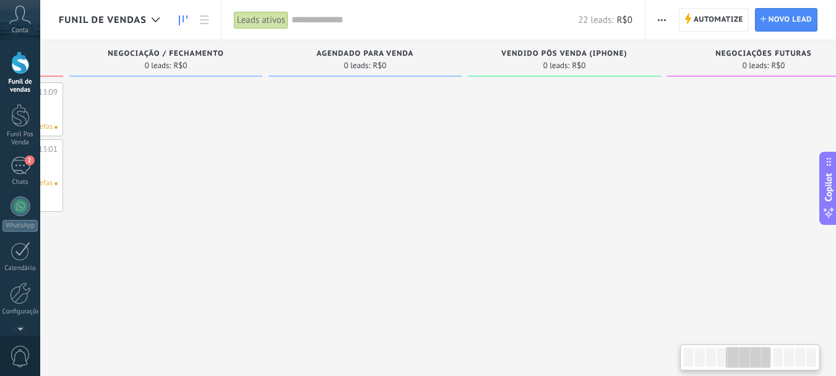
drag, startPoint x: 583, startPoint y: 222, endPoint x: 311, endPoint y: 207, distance: 272.2
click at [311, 207] on div at bounding box center [365, 279] width 193 height 394
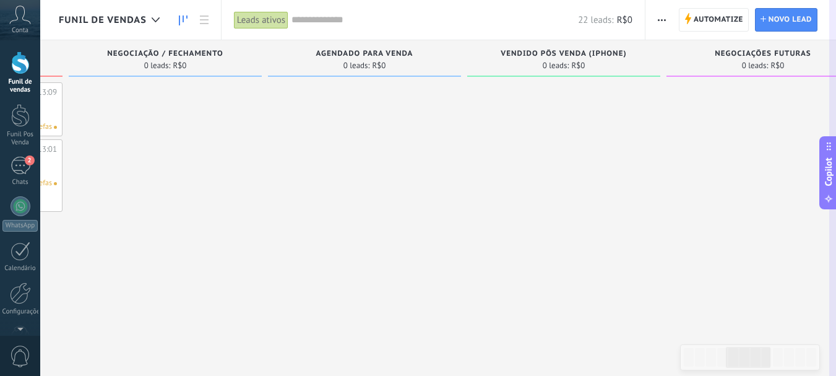
drag, startPoint x: 555, startPoint y: 208, endPoint x: 484, endPoint y: 207, distance: 71.2
click at [464, 0] on div "Funil de vendas Leads ativos Aplicar 22 leads: R$0 Leads ativos Meus leads Lead…" at bounding box center [438, 0] width 796 height 0
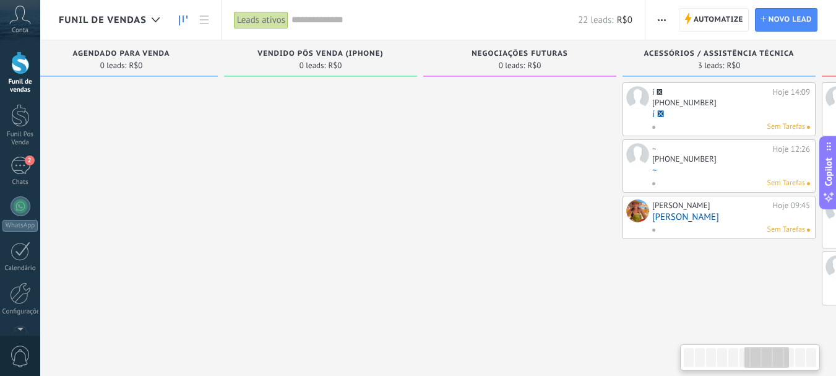
scroll to position [0, 1130]
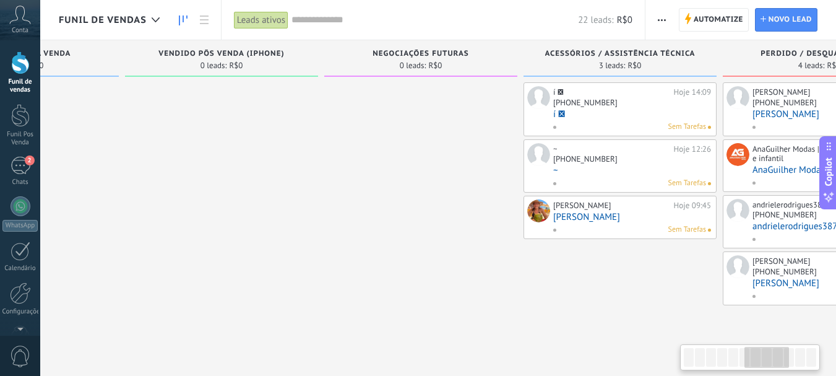
drag, startPoint x: 574, startPoint y: 211, endPoint x: 232, endPoint y: 168, distance: 345.0
click at [232, 168] on div at bounding box center [221, 279] width 193 height 394
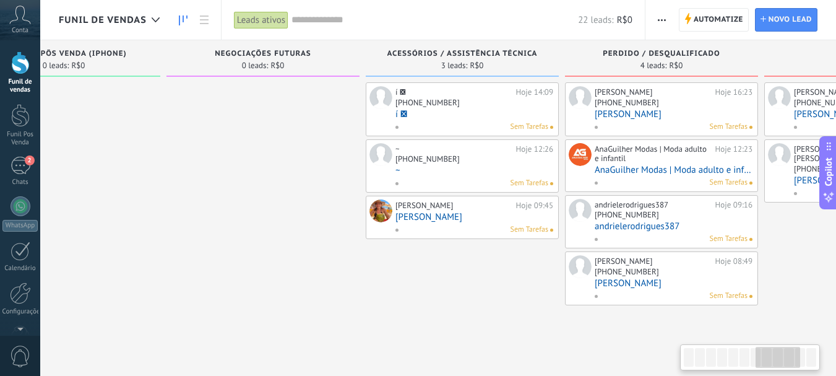
scroll to position [0, 1307]
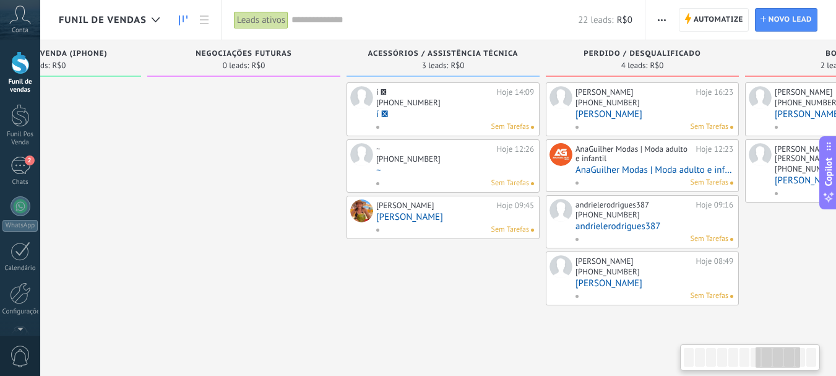
drag, startPoint x: 662, startPoint y: 273, endPoint x: 485, endPoint y: 288, distance: 177.7
click at [485, 288] on div "í  Hoje 14:09 [PHONE_NUMBER] í  Sem Tarefas ~ Hoje 12:26 [PHONE_NUMBER] ~ Sem…" at bounding box center [443, 279] width 193 height 394
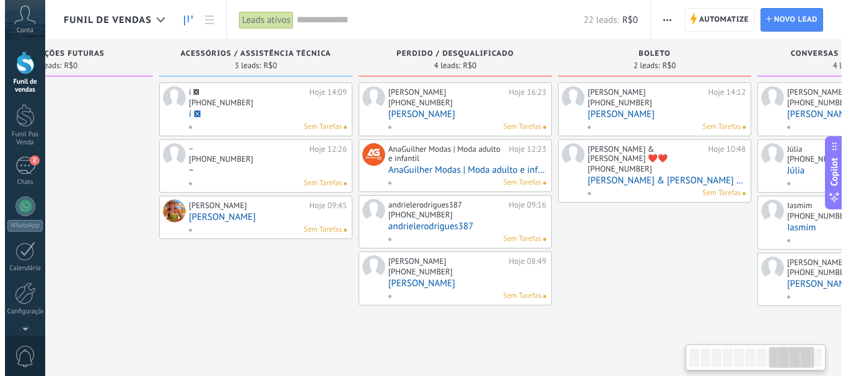
scroll to position [0, 1521]
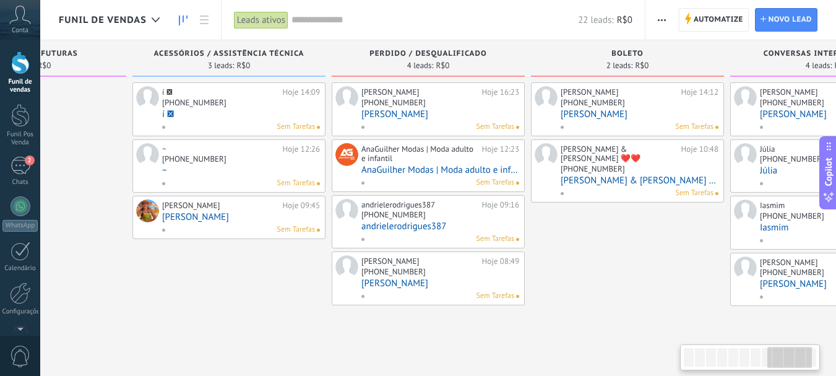
drag, startPoint x: 771, startPoint y: 212, endPoint x: 557, endPoint y: 219, distance: 214.3
click at [557, 219] on div "[PERSON_NAME] 14:12 [PHONE_NUMBER] [PERSON_NAME] & [PERSON_NAME] ❤️❤️ Hoje 10:4…" at bounding box center [627, 279] width 193 height 394
click at [611, 109] on link "[PERSON_NAME]" at bounding box center [640, 114] width 158 height 11
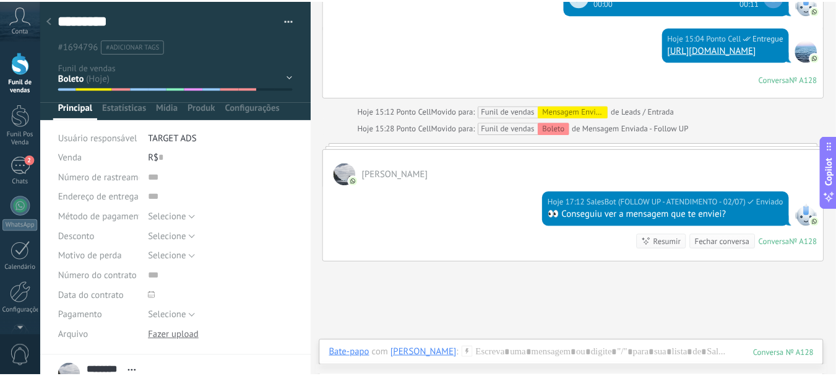
scroll to position [1024, 0]
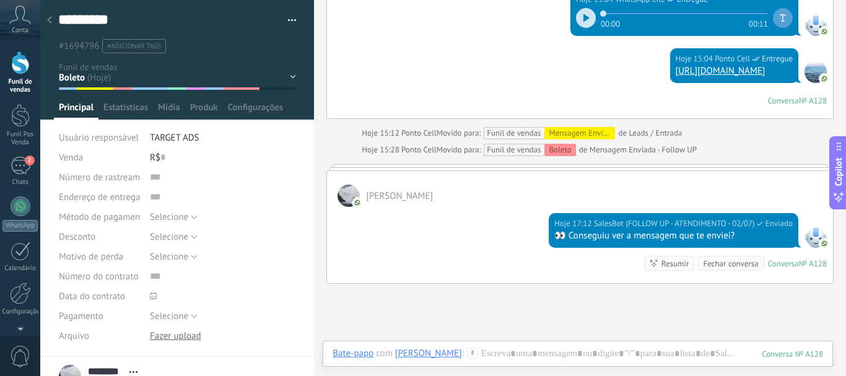
click at [49, 20] on use at bounding box center [49, 19] width 5 height 7
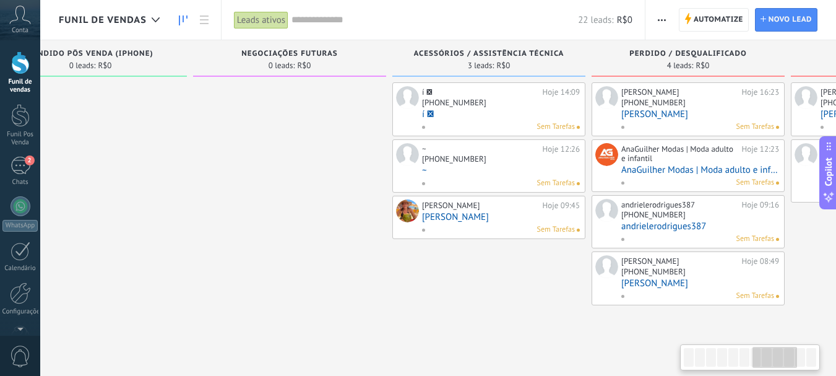
drag, startPoint x: 612, startPoint y: 202, endPoint x: 647, endPoint y: 298, distance: 102.8
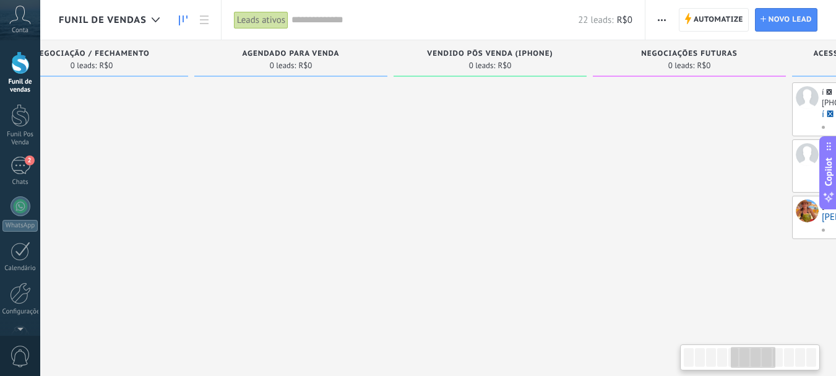
drag, startPoint x: 353, startPoint y: 268, endPoint x: 379, endPoint y: 242, distance: 37.2
click at [836, 318] on html ".abccls-1,.abccls-2{fill-rule:evenodd}.abccls-2{fill:#fff} .abfcls-1{fill:none}…" at bounding box center [418, 188] width 836 height 376
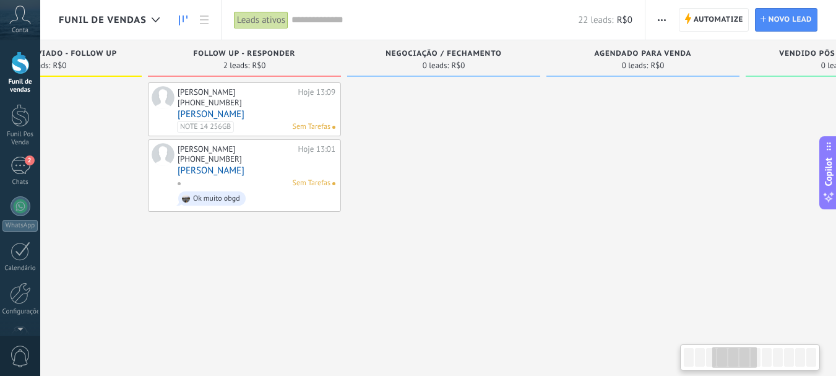
scroll to position [0, 417]
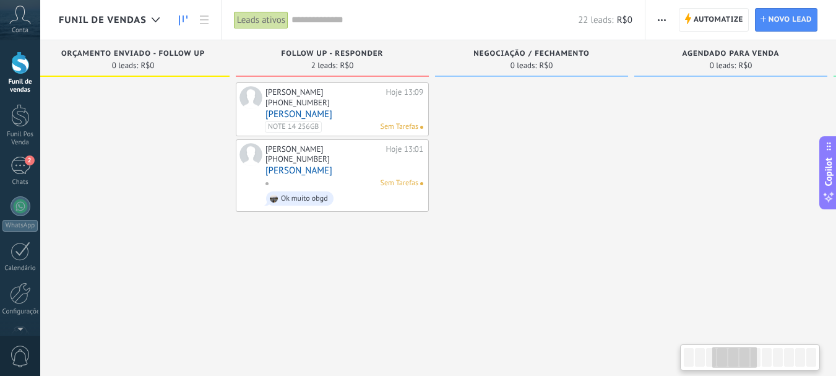
drag, startPoint x: 274, startPoint y: 220, endPoint x: 648, endPoint y: 227, distance: 374.0
click at [683, 230] on div at bounding box center [731, 279] width 193 height 394
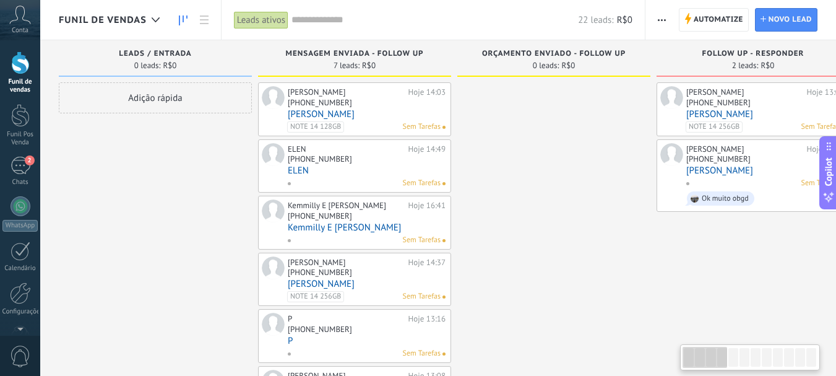
drag, startPoint x: 163, startPoint y: 198, endPoint x: 691, endPoint y: 222, distance: 528.6
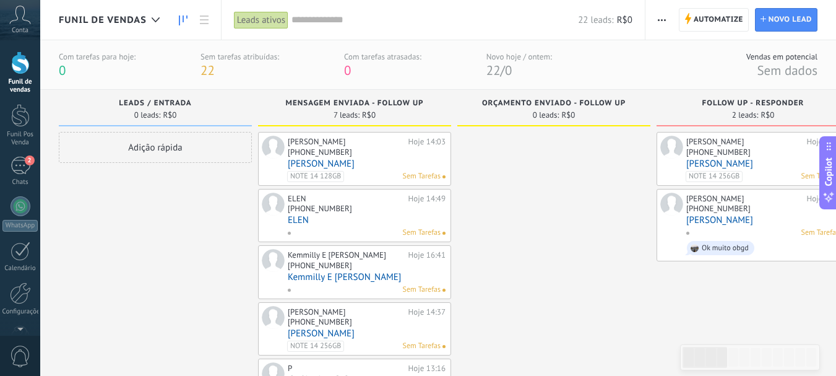
click at [730, 163] on link "[PERSON_NAME]" at bounding box center [766, 163] width 158 height 11
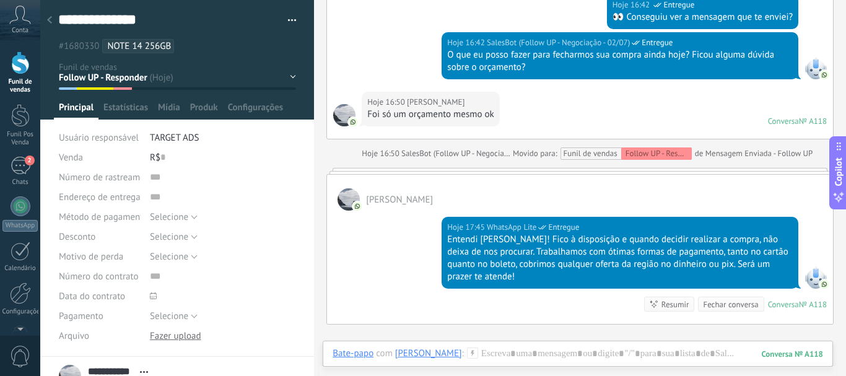
scroll to position [1107, 0]
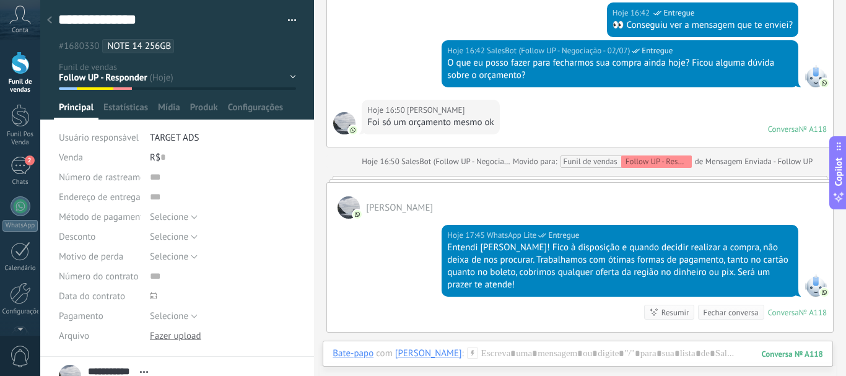
click at [12, 85] on div "Funil de vendas" at bounding box center [20, 86] width 36 height 16
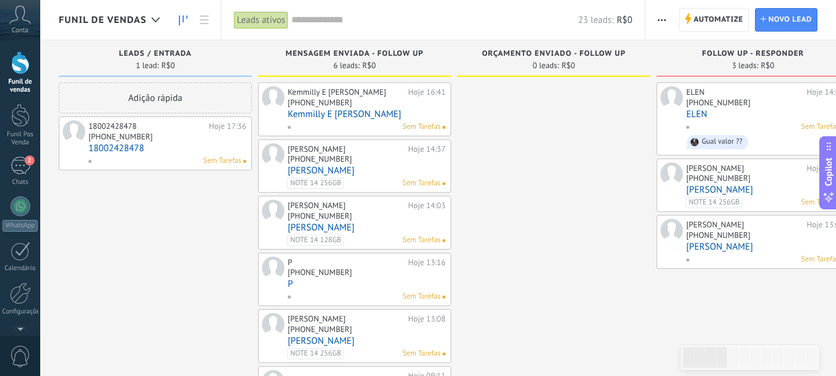
click at [138, 147] on link "18002428478" at bounding box center [168, 148] width 158 height 11
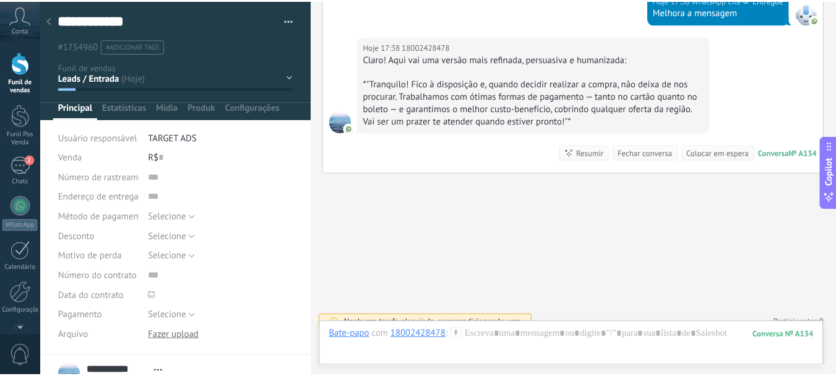
scroll to position [1043, 0]
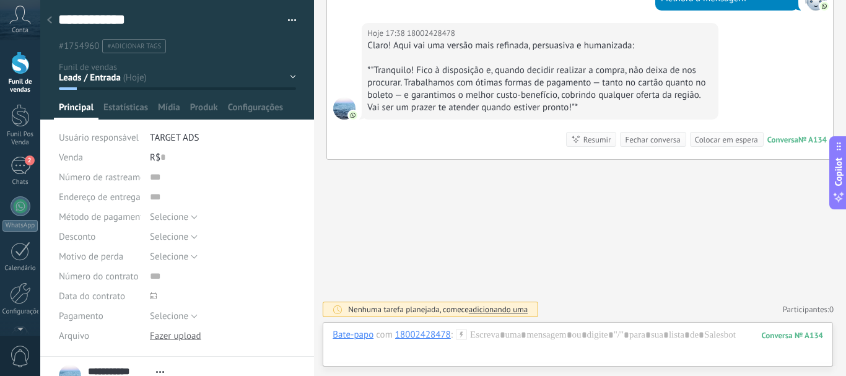
click at [10, 83] on div "Funil de vendas" at bounding box center [20, 86] width 36 height 16
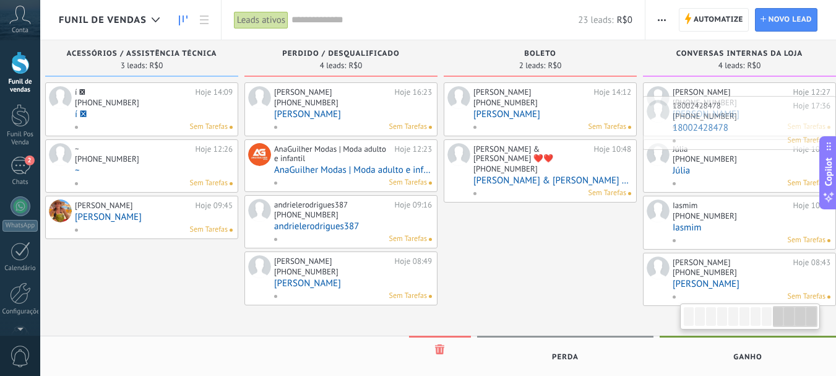
scroll to position [0, 1627]
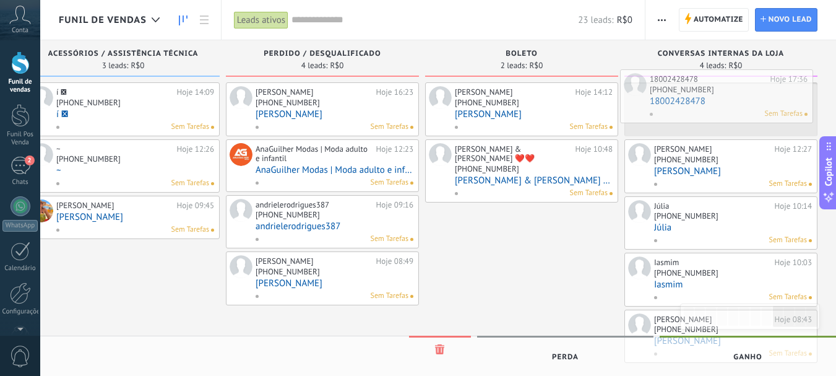
drag, startPoint x: 125, startPoint y: 155, endPoint x: 687, endPoint y: 108, distance: 563.5
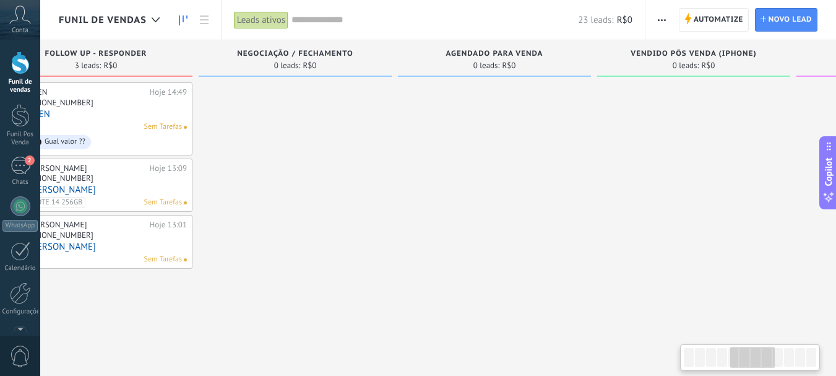
scroll to position [0, 0]
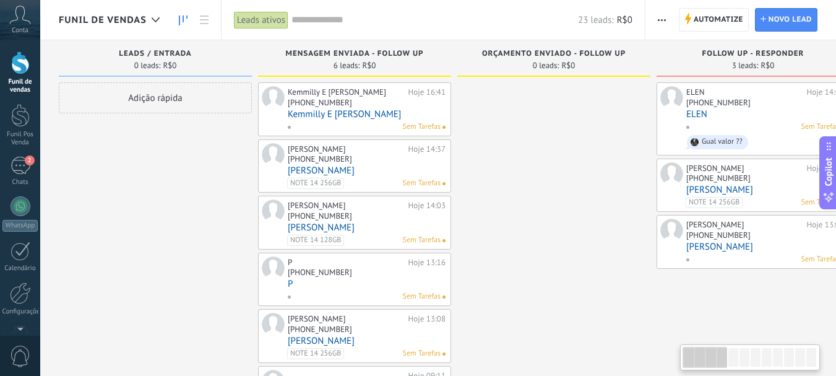
drag, startPoint x: 782, startPoint y: 363, endPoint x: 533, endPoint y: 370, distance: 248.9
click at [569, 375] on html ".abccls-1,.abccls-2{fill-rule:evenodd}.abccls-2{fill:#fff} .abfcls-1{fill:none}…" at bounding box center [418, 188] width 836 height 376
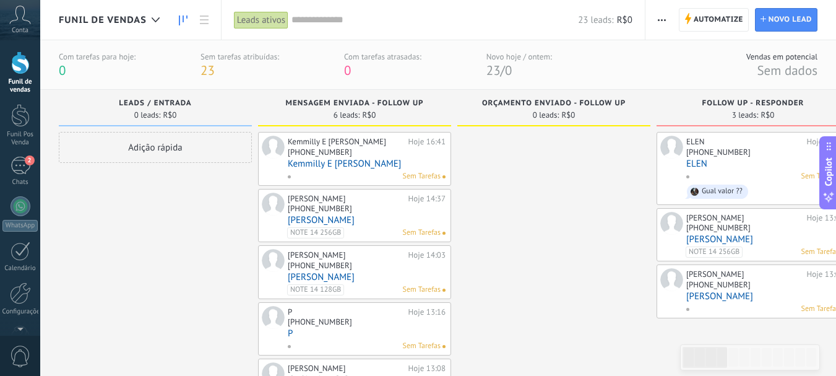
click at [716, 283] on div "[PHONE_NUMBER]" at bounding box center [719, 284] width 64 height 11
click at [744, 230] on div "[PHONE_NUMBER]" at bounding box center [719, 227] width 64 height 11
click at [741, 230] on div "[PHONE_NUMBER]" at bounding box center [719, 227] width 64 height 11
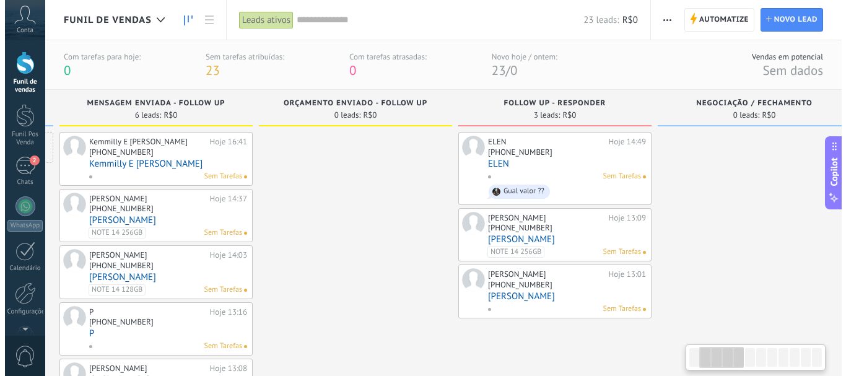
scroll to position [0, 204]
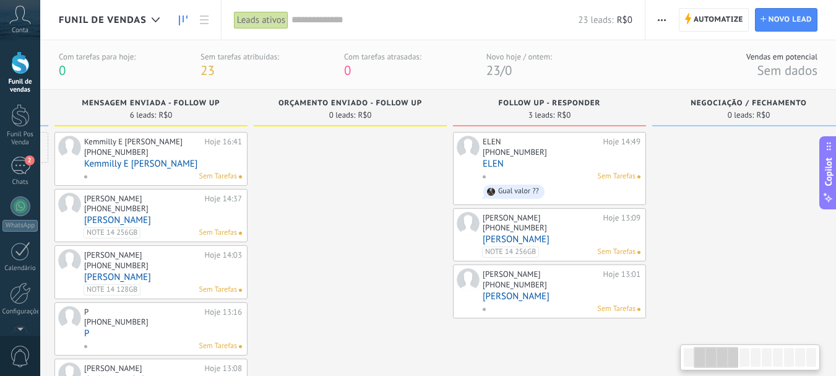
drag, startPoint x: 703, startPoint y: 363, endPoint x: 714, endPoint y: 367, distance: 12.0
click at [714, 367] on div at bounding box center [716, 357] width 45 height 21
click at [598, 240] on link "[PERSON_NAME]" at bounding box center [562, 239] width 158 height 11
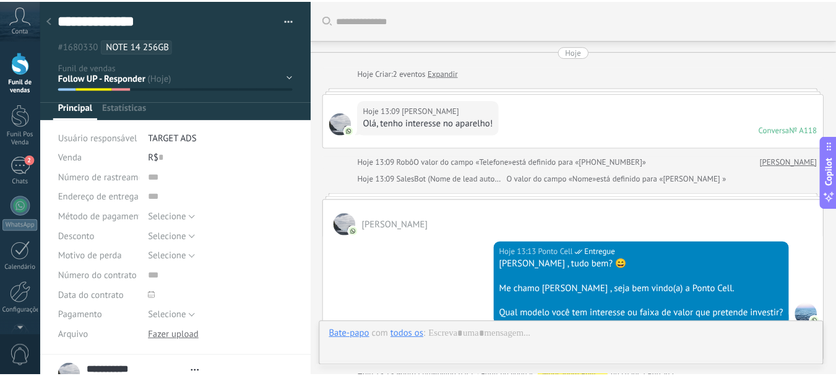
scroll to position [1280, 0]
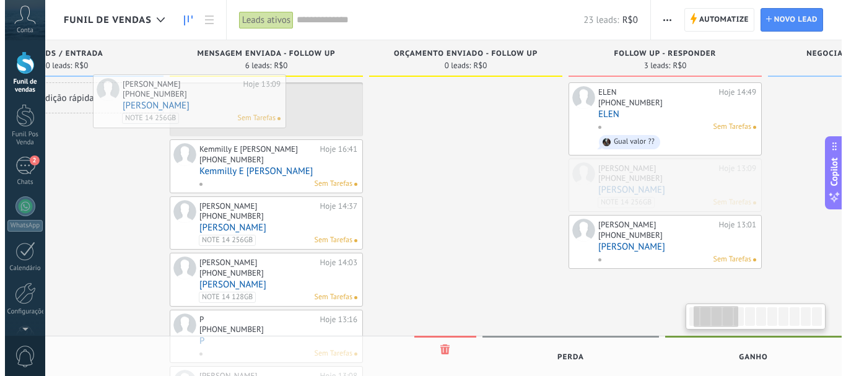
scroll to position [0, 79]
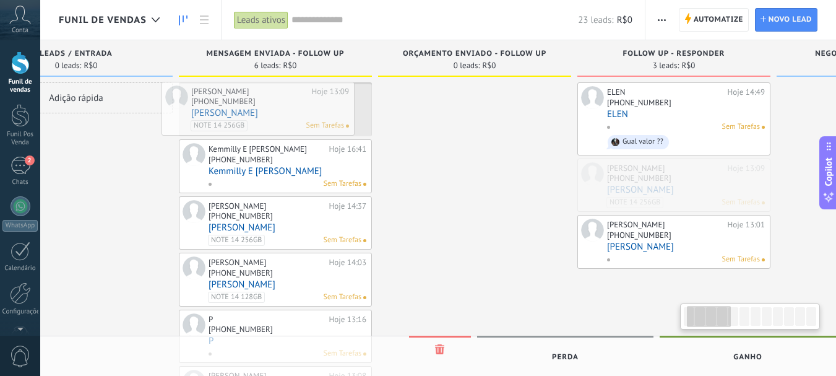
drag, startPoint x: 539, startPoint y: 177, endPoint x: 248, endPoint y: 100, distance: 300.9
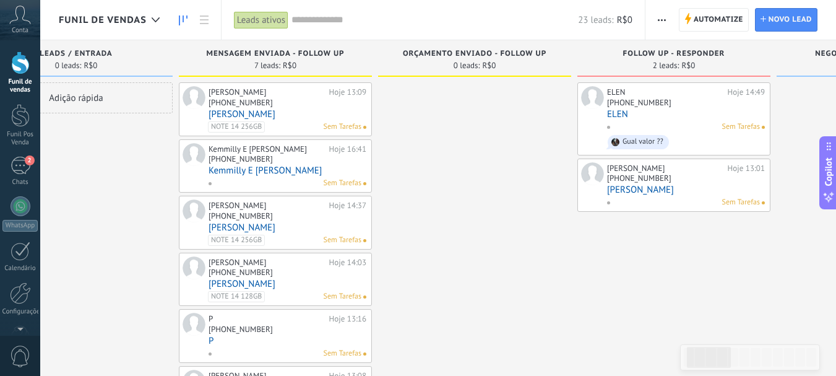
click at [266, 175] on link "Kemmilly E [PERSON_NAME]" at bounding box center [288, 170] width 158 height 11
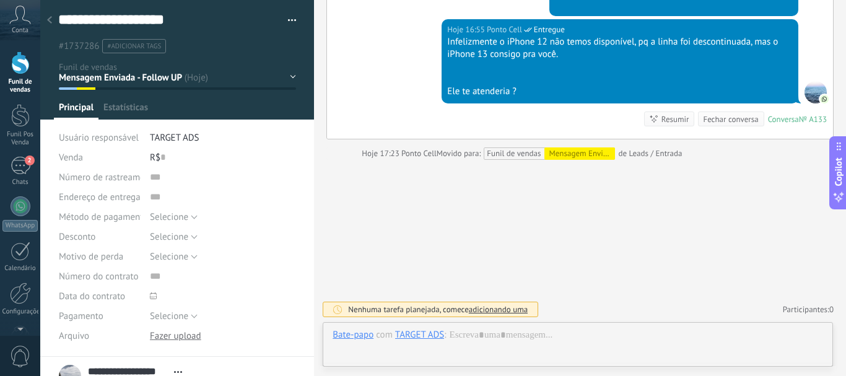
scroll to position [19, 0]
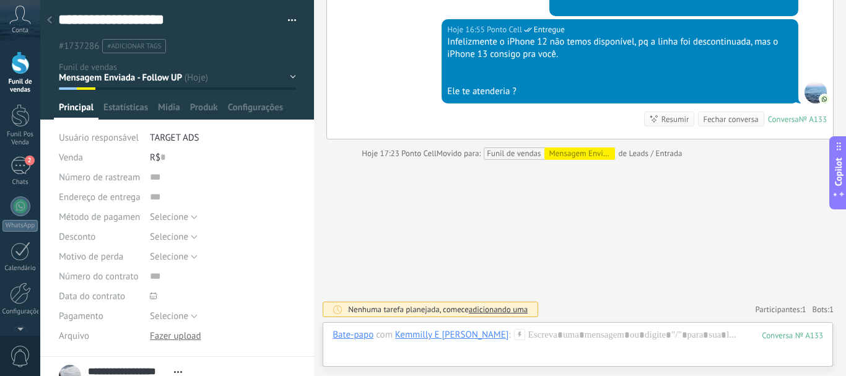
click at [17, 78] on div "Funil de vendas" at bounding box center [20, 86] width 36 height 16
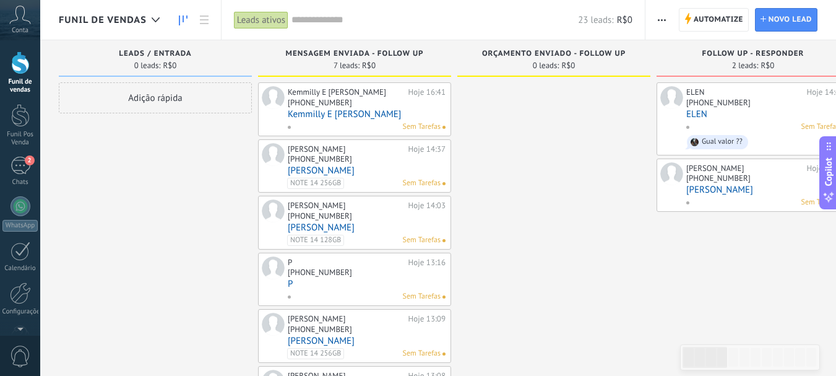
click at [735, 112] on link "ELEN" at bounding box center [766, 114] width 158 height 11
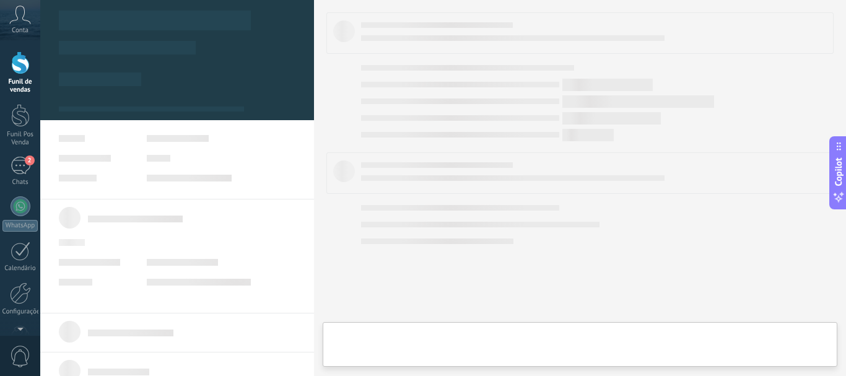
type textarea "****"
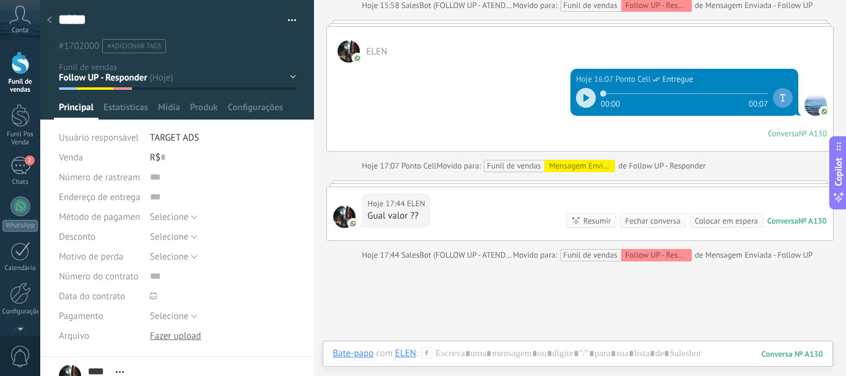
scroll to position [860, 0]
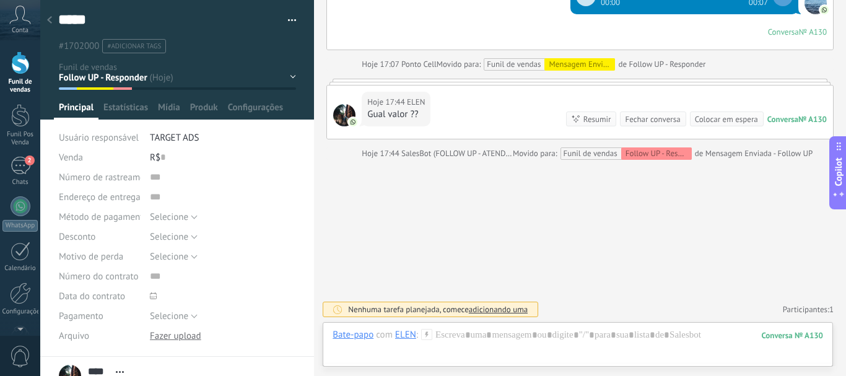
click at [430, 340] on div "Bate-papo com ELEN :" at bounding box center [382, 335] width 100 height 12
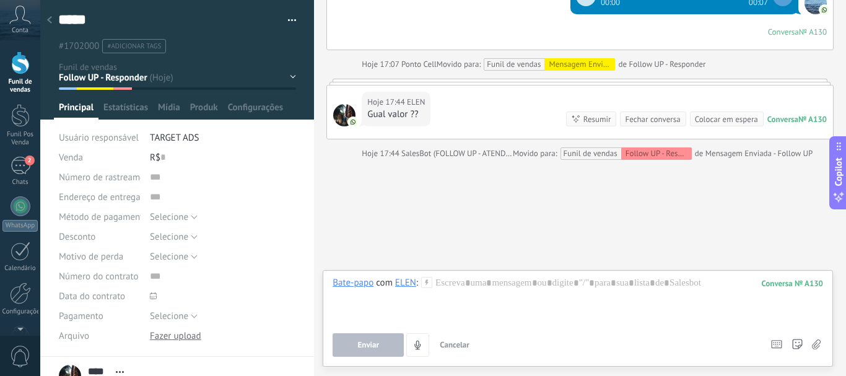
click at [425, 284] on icon at bounding box center [426, 282] width 11 height 11
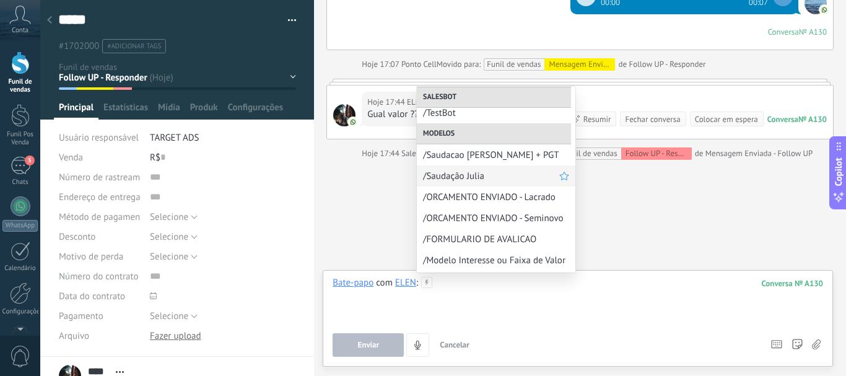
scroll to position [111, 0]
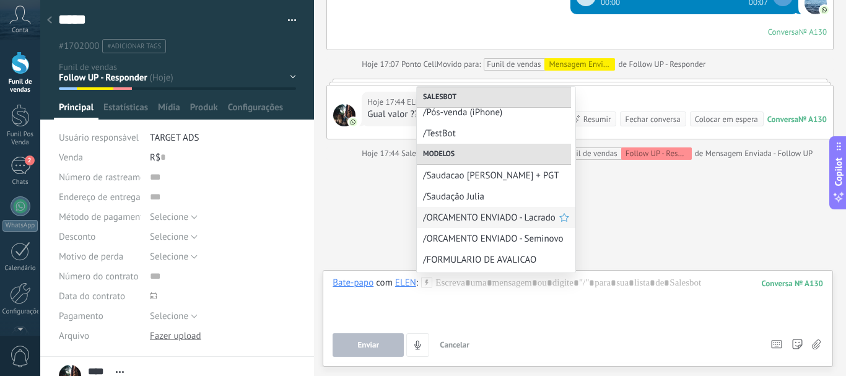
click at [515, 220] on span "/ORCAMENTO ENVIADO - Lacrado" at bounding box center [491, 218] width 136 height 12
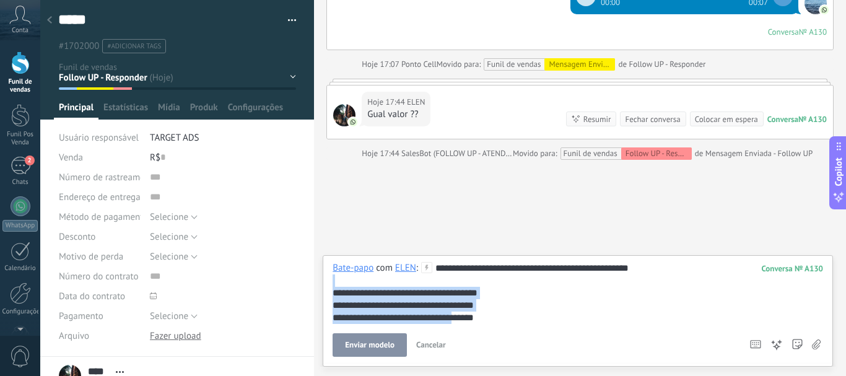
drag, startPoint x: 335, startPoint y: 283, endPoint x: 469, endPoint y: 323, distance: 139.5
click at [469, 323] on div "**********" at bounding box center [577, 293] width 490 height 62
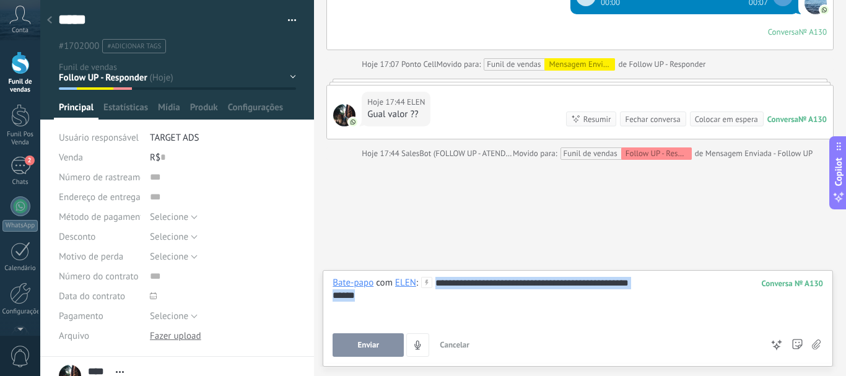
drag, startPoint x: 437, startPoint y: 277, endPoint x: 654, endPoint y: 303, distance: 218.2
click at [654, 303] on div "**********" at bounding box center [577, 300] width 490 height 47
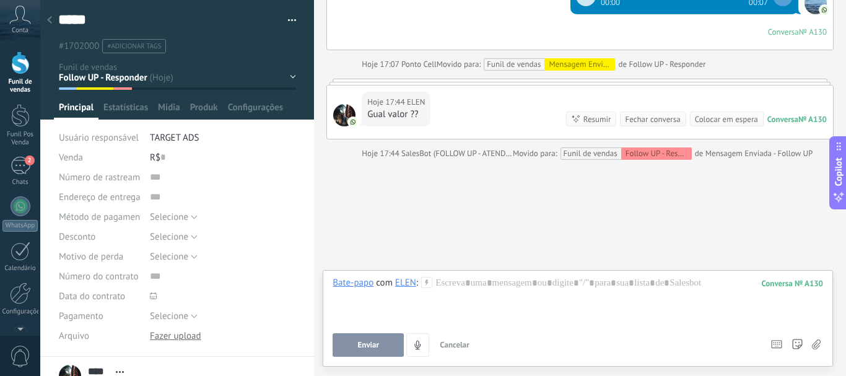
click at [430, 281] on icon at bounding box center [426, 282] width 11 height 11
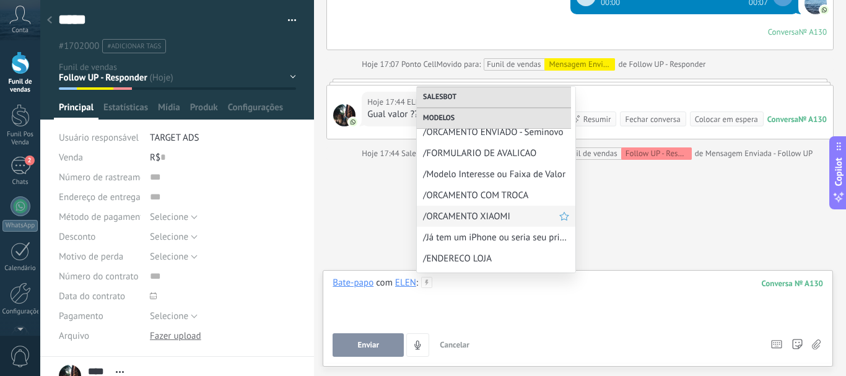
scroll to position [235, 0]
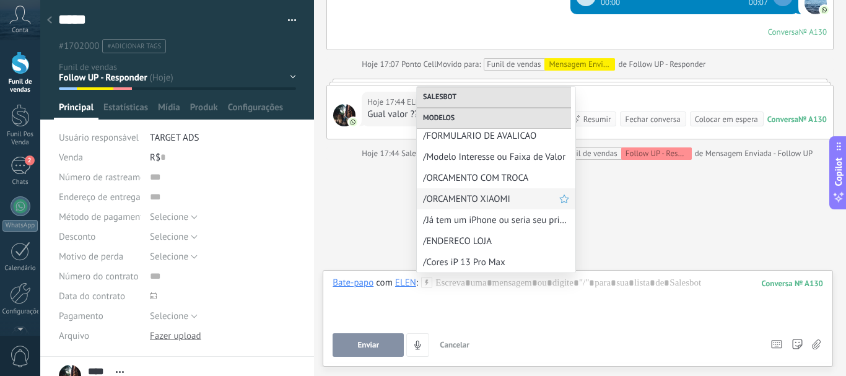
click at [485, 196] on span "/ORCAMENTO XIAOMI" at bounding box center [491, 199] width 136 height 12
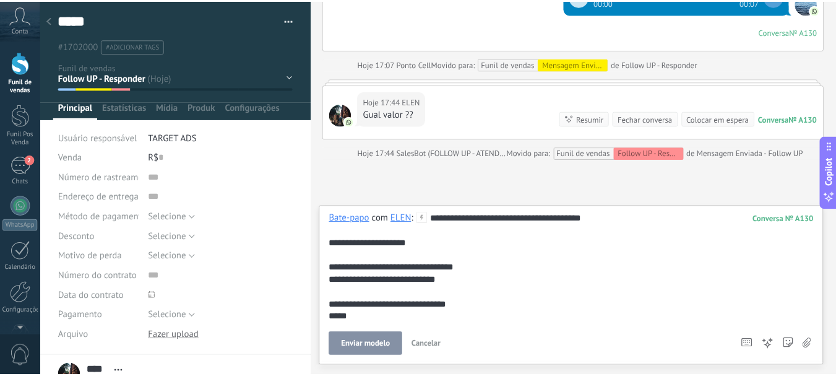
scroll to position [852, 0]
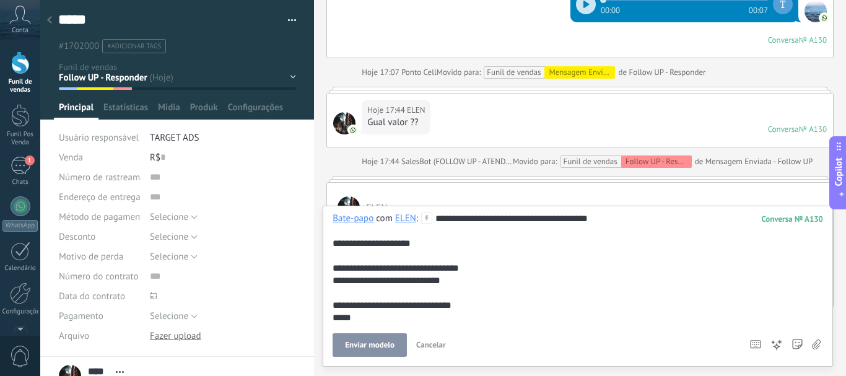
drag, startPoint x: 440, startPoint y: 212, endPoint x: 455, endPoint y: 256, distance: 46.4
click at [455, 256] on div "**********" at bounding box center [578, 286] width 510 height 161
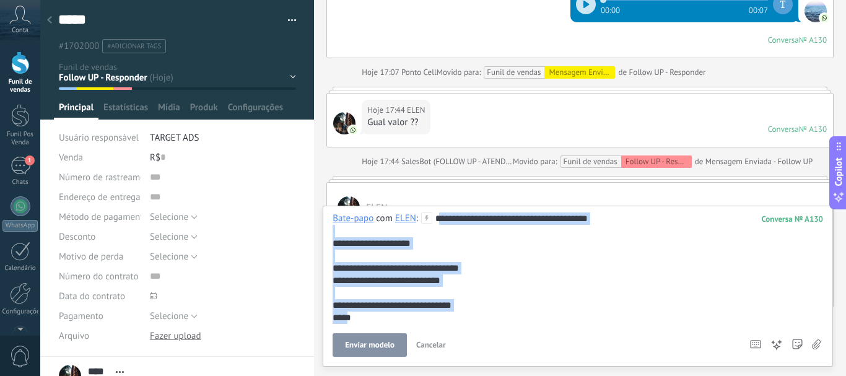
drag, startPoint x: 439, startPoint y: 220, endPoint x: 454, endPoint y: 314, distance: 94.8
click at [454, 314] on div "**********" at bounding box center [577, 267] width 490 height 111
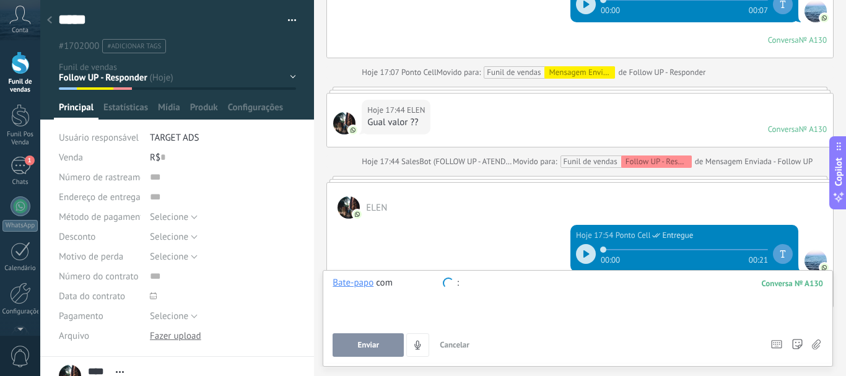
click at [459, 344] on span "Cancelar" at bounding box center [455, 344] width 30 height 11
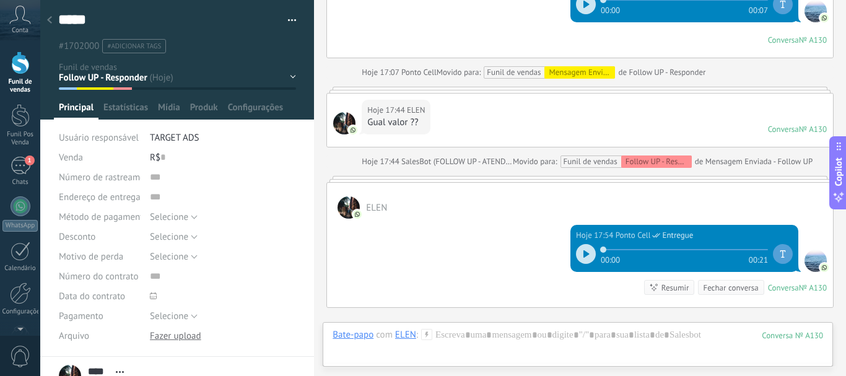
click at [15, 73] on div at bounding box center [20, 62] width 19 height 23
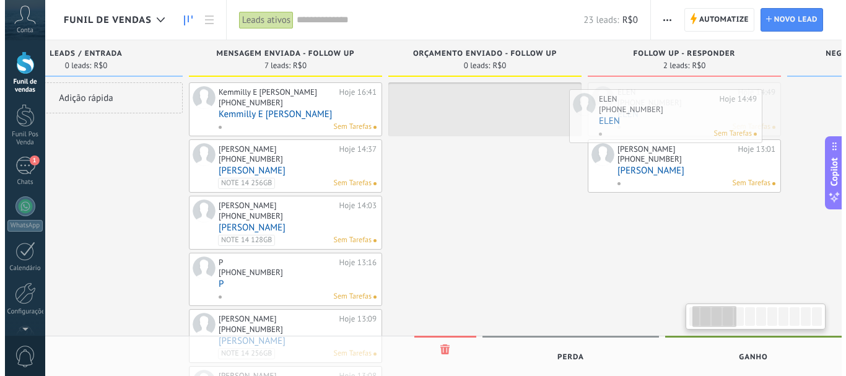
scroll to position [0, 80]
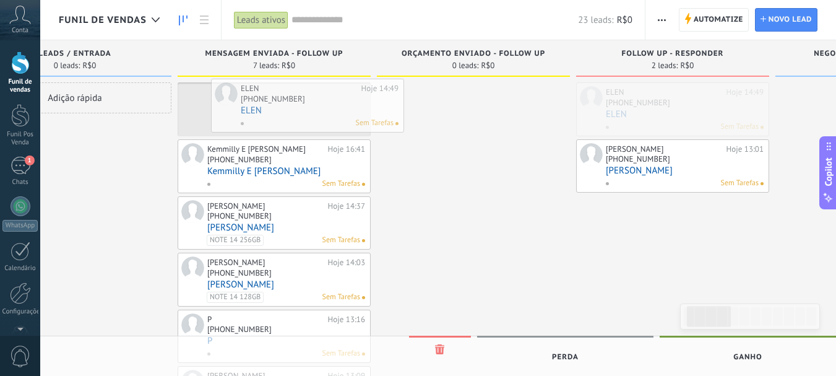
drag, startPoint x: 736, startPoint y: 122, endPoint x: 290, endPoint y: 118, distance: 445.7
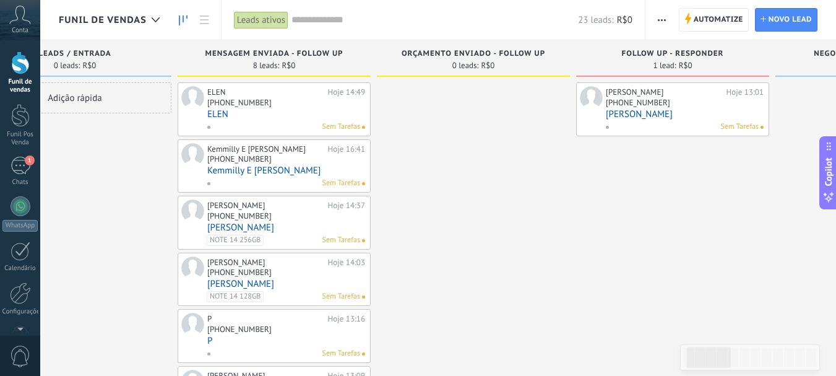
click at [692, 115] on link "[PERSON_NAME]" at bounding box center [685, 114] width 158 height 11
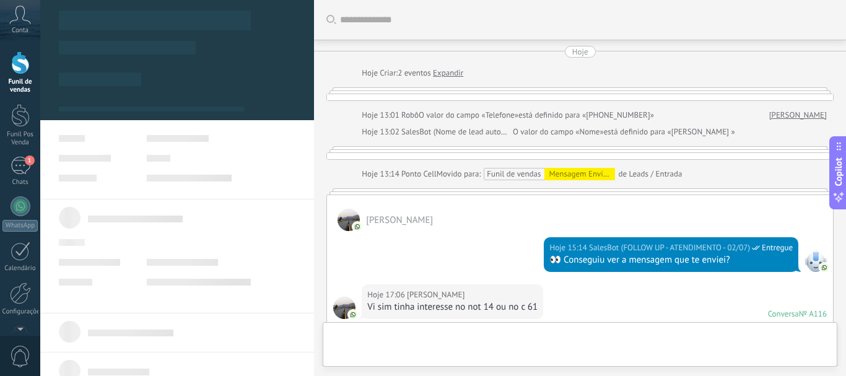
type textarea "**********"
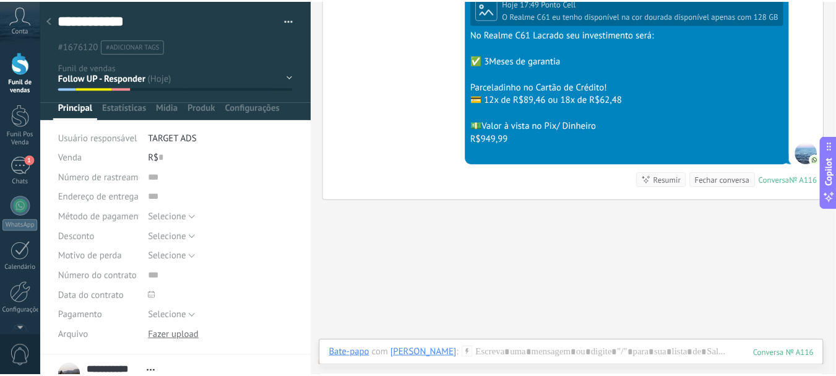
scroll to position [1381, 0]
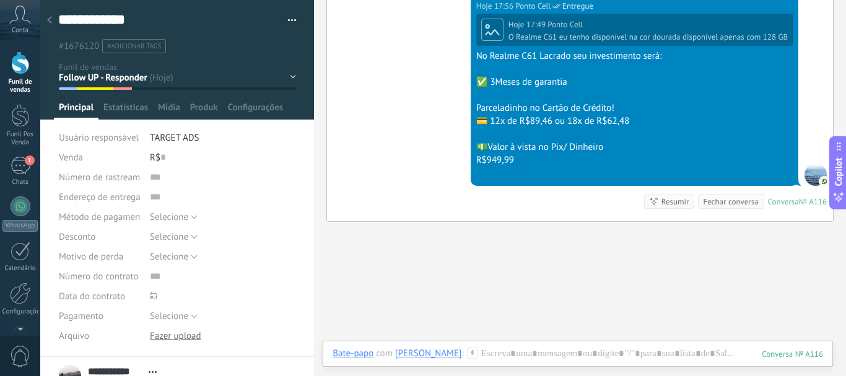
click at [22, 63] on div at bounding box center [20, 62] width 19 height 23
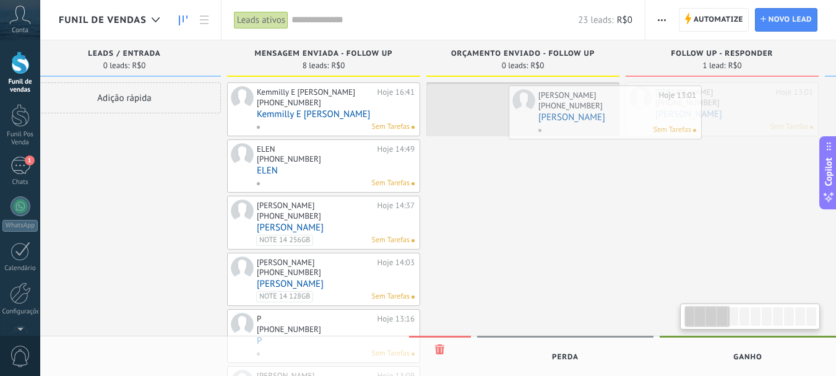
scroll to position [0, 37]
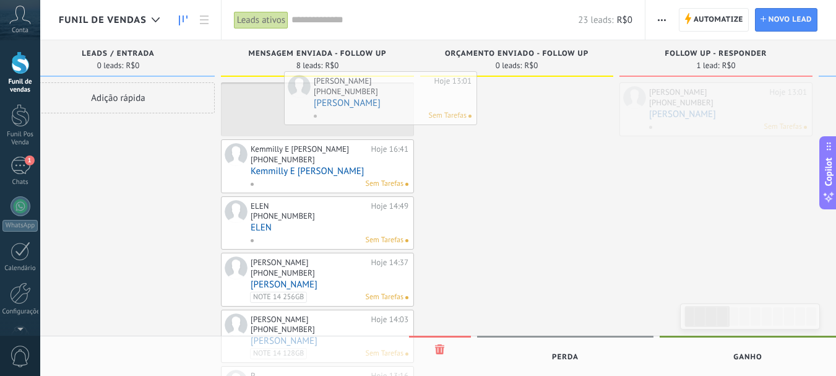
drag, startPoint x: 707, startPoint y: 107, endPoint x: 307, endPoint y: 77, distance: 401.1
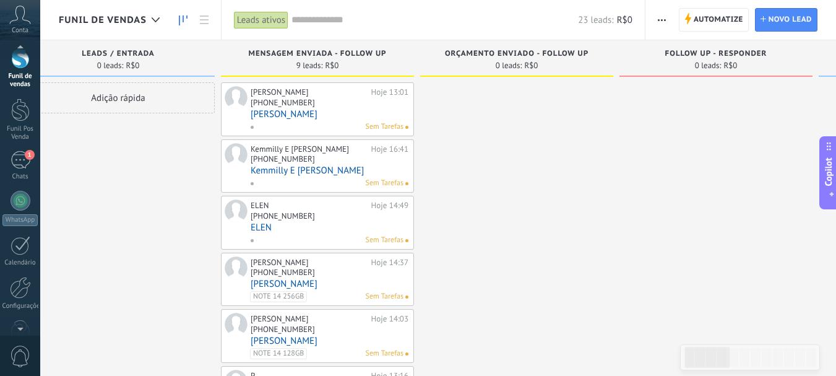
scroll to position [0, 0]
